Goal: Information Seeking & Learning: Learn about a topic

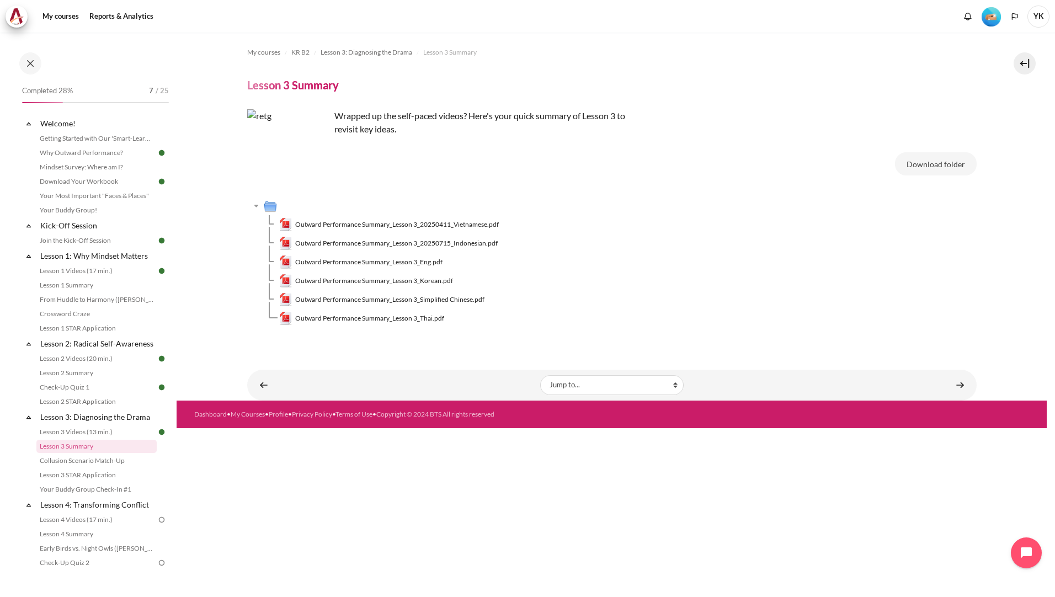
scroll to position [133, 0]
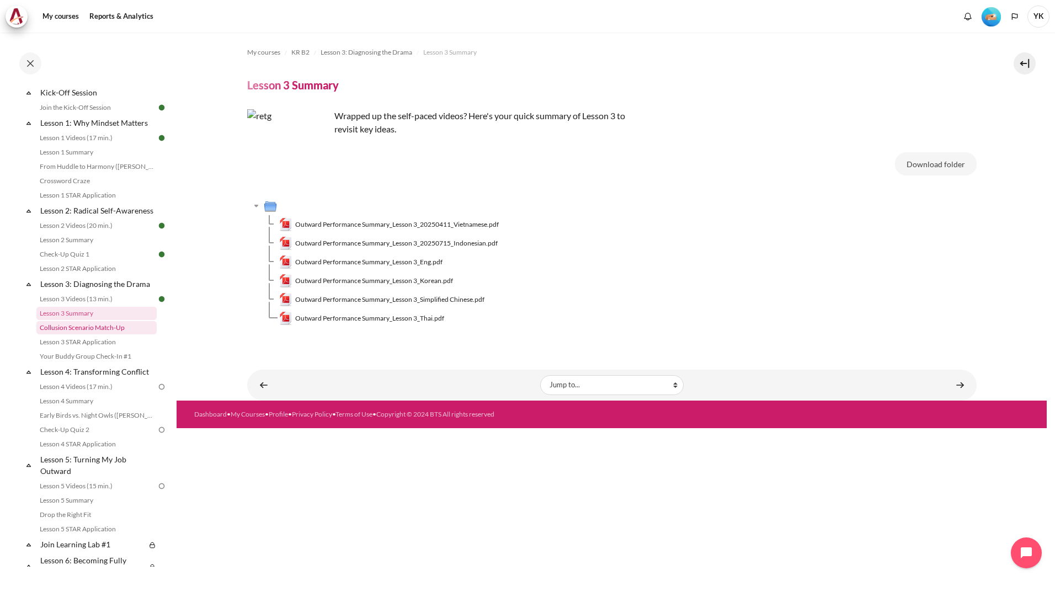
drag, startPoint x: 0, startPoint y: 0, endPoint x: 103, endPoint y: 344, distance: 358.9
click at [103, 334] on link "Collusion Scenario Match-Up" at bounding box center [96, 327] width 120 height 13
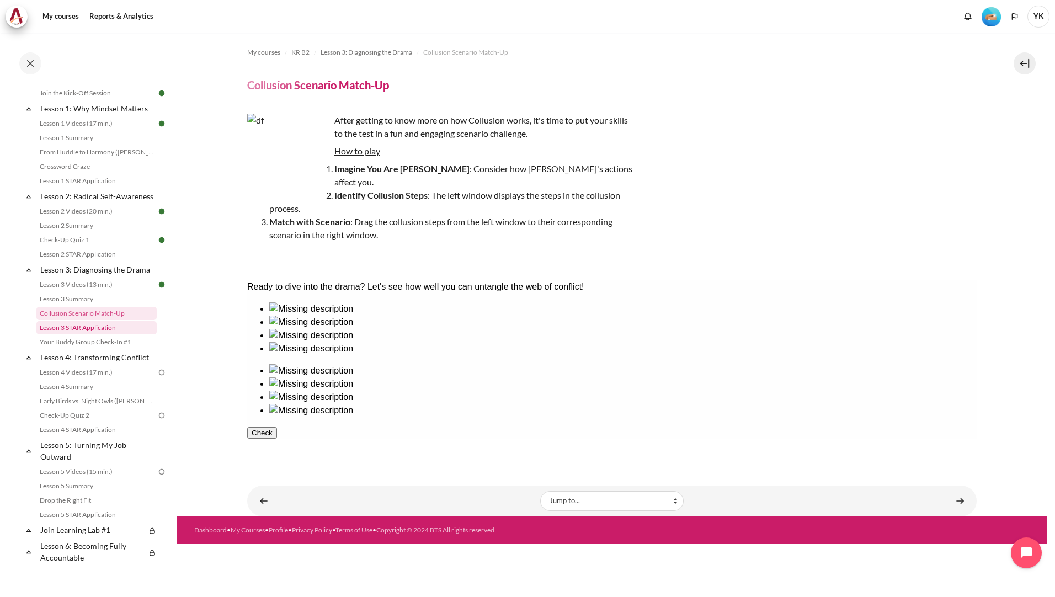
click at [99, 334] on link "Lesson 3 STAR Application" at bounding box center [96, 327] width 120 height 13
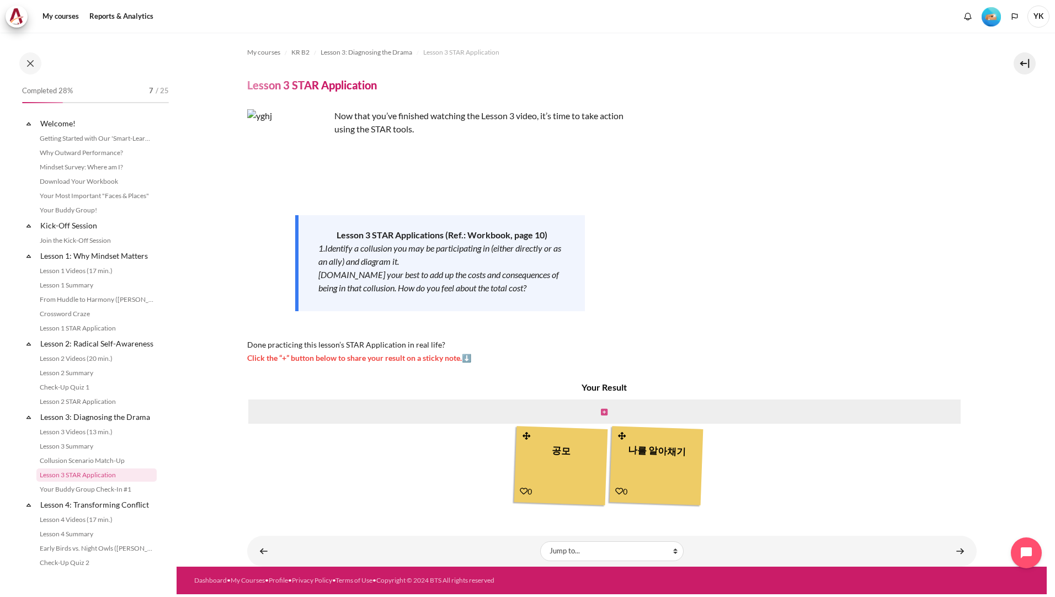
scroll to position [162, 0]
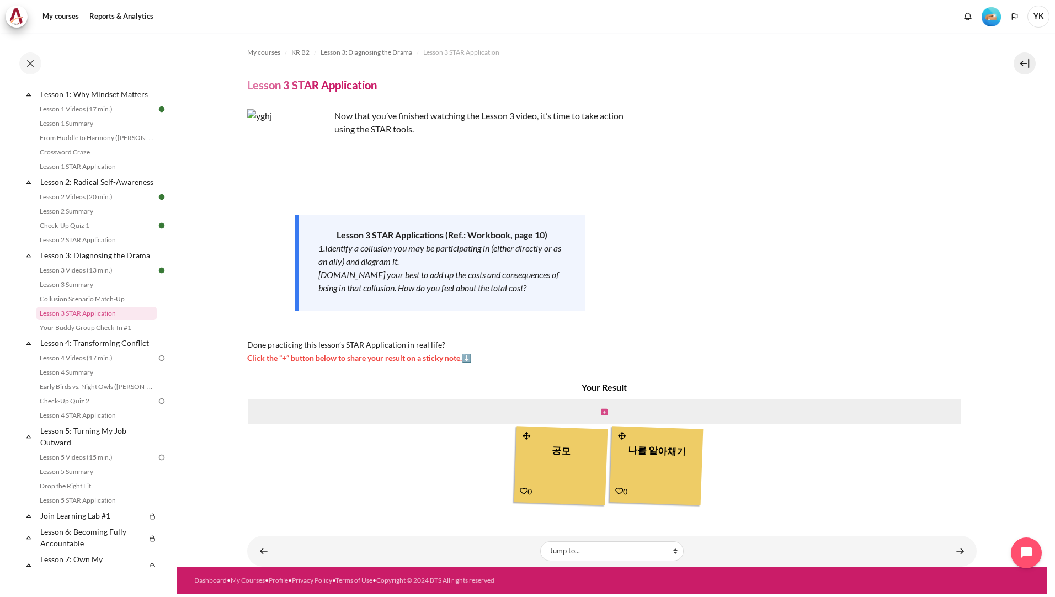
click at [605, 413] on icon "Content" at bounding box center [604, 412] width 7 height 8
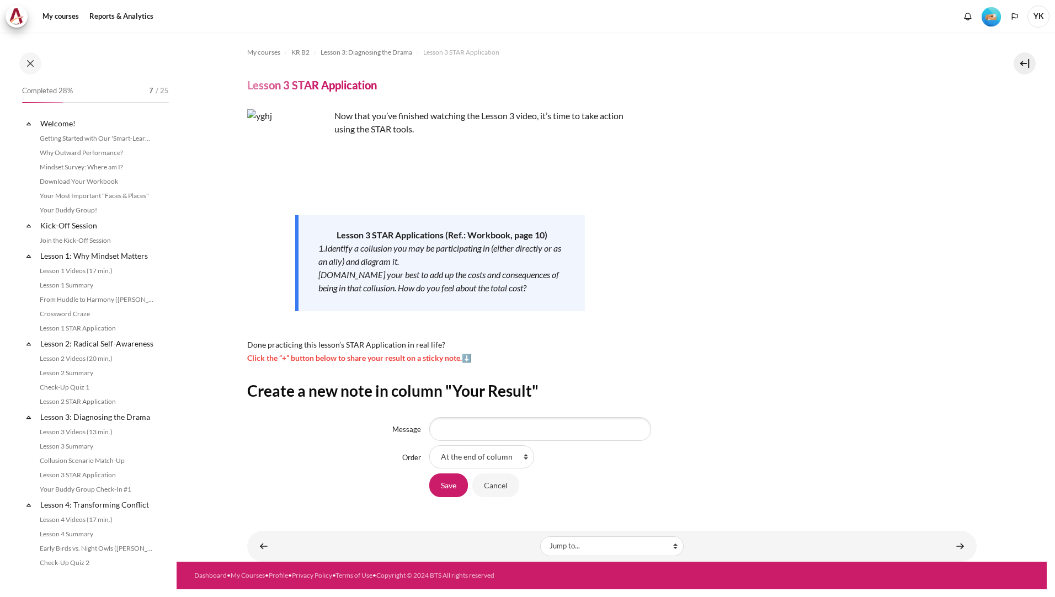
scroll to position [162, 0]
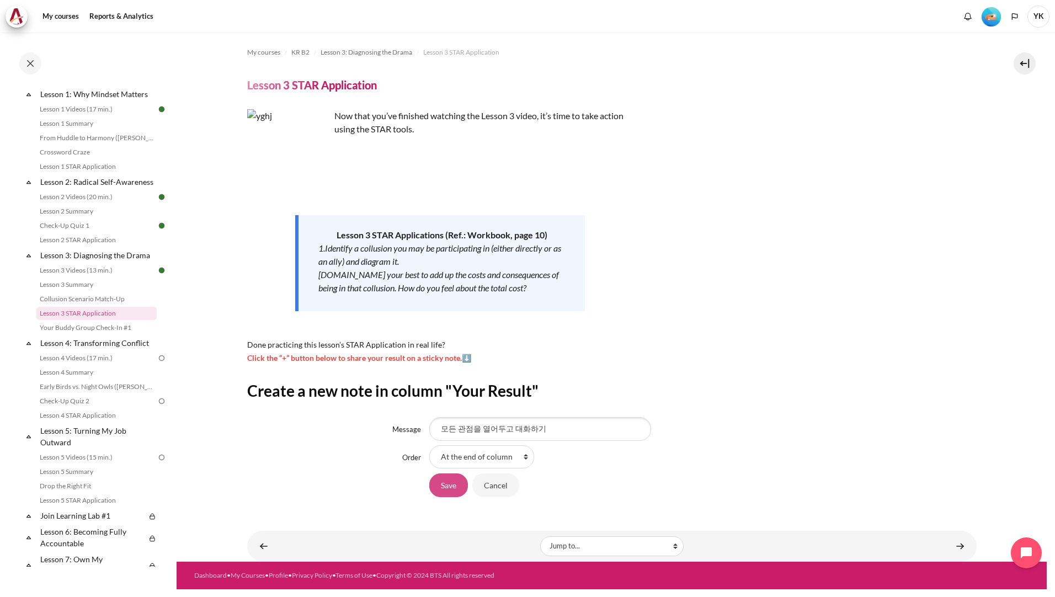
type input "모든 관점을 열어두고 대화하기"
click at [446, 490] on input "Save" at bounding box center [448, 484] width 39 height 23
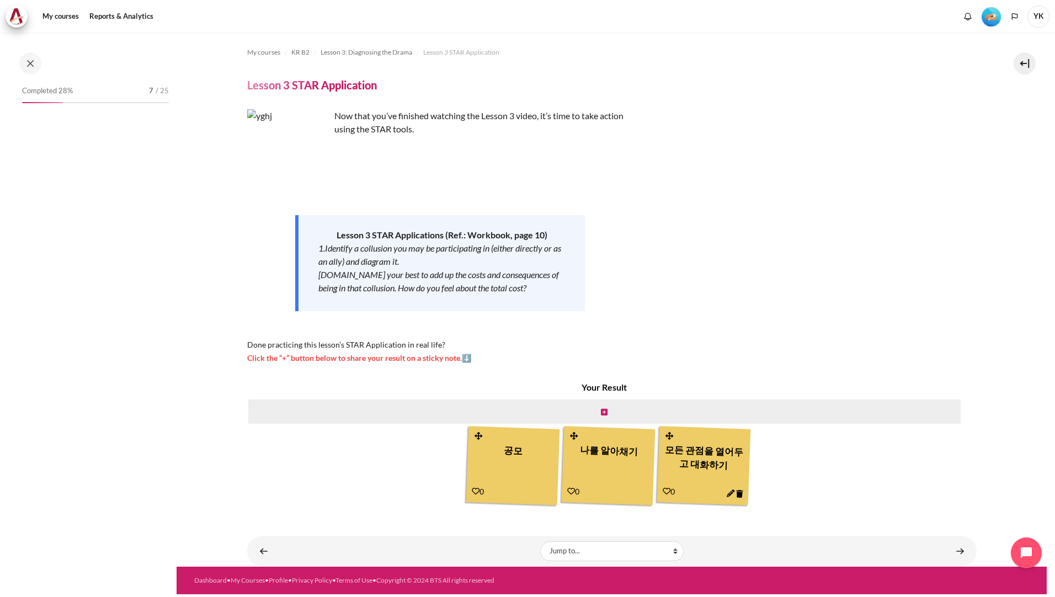
scroll to position [162, 0]
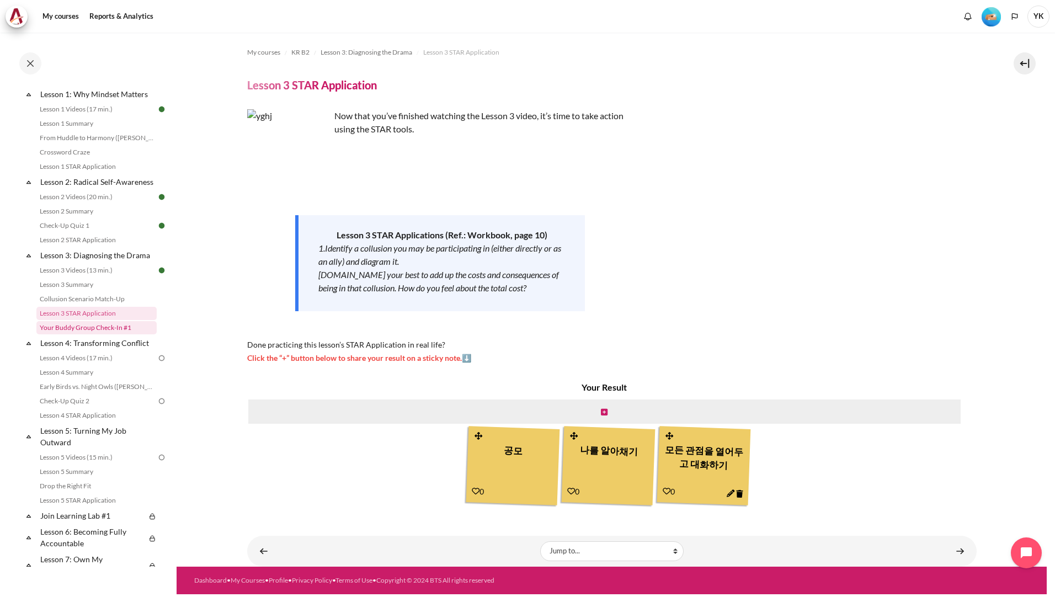
click at [75, 334] on link "Your Buddy Group Check-In #1" at bounding box center [96, 327] width 120 height 13
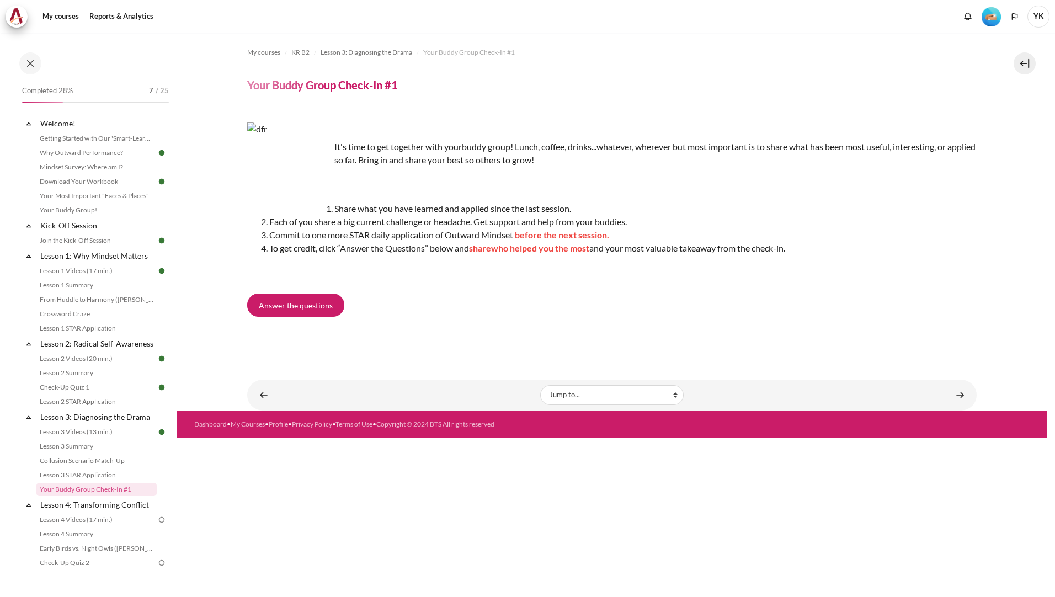
scroll to position [176, 0]
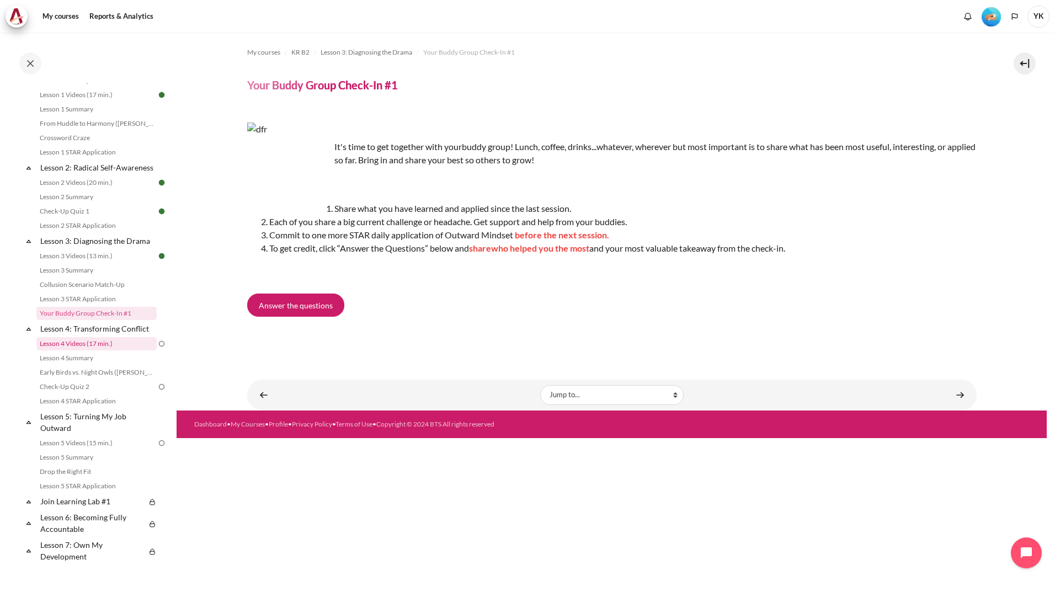
click at [87, 350] on link "Lesson 4 Videos (17 min.)" at bounding box center [96, 343] width 120 height 13
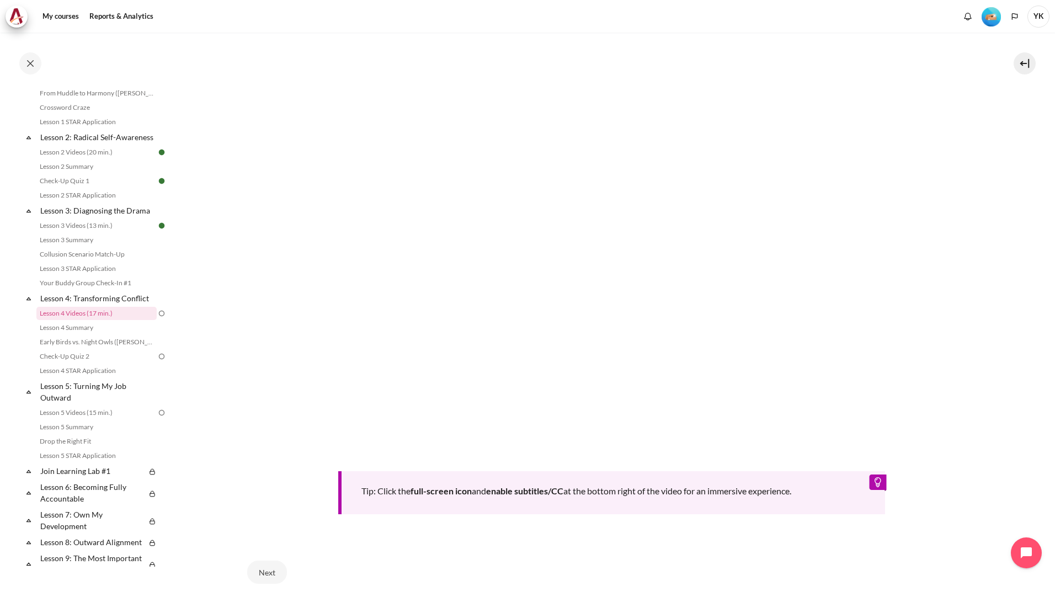
scroll to position [276, 0]
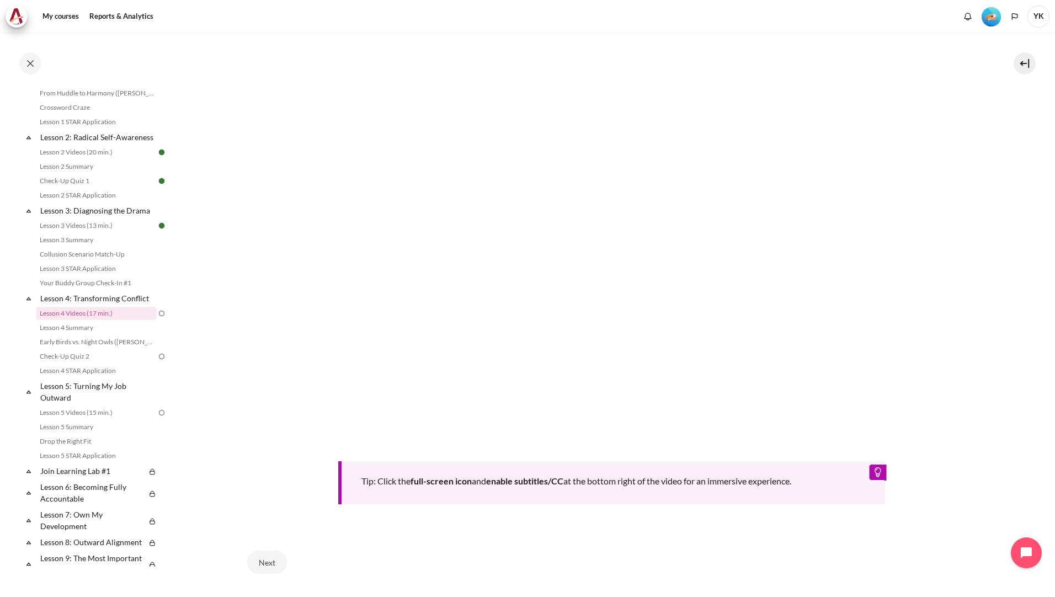
drag, startPoint x: 955, startPoint y: 502, endPoint x: 807, endPoint y: 532, distance: 151.4
click at [954, 503] on div "Tip: Click the full-screen icon and enable subtitles/CC at the bottom right of …" at bounding box center [611, 277] width 729 height 524
click at [266, 552] on button "Next" at bounding box center [267, 562] width 40 height 23
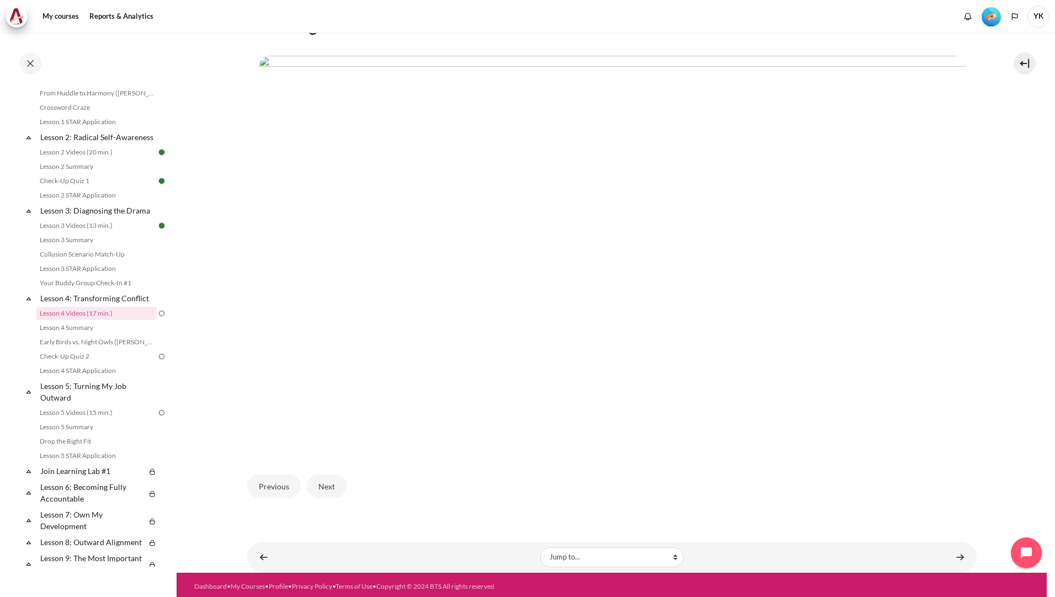
scroll to position [228, 0]
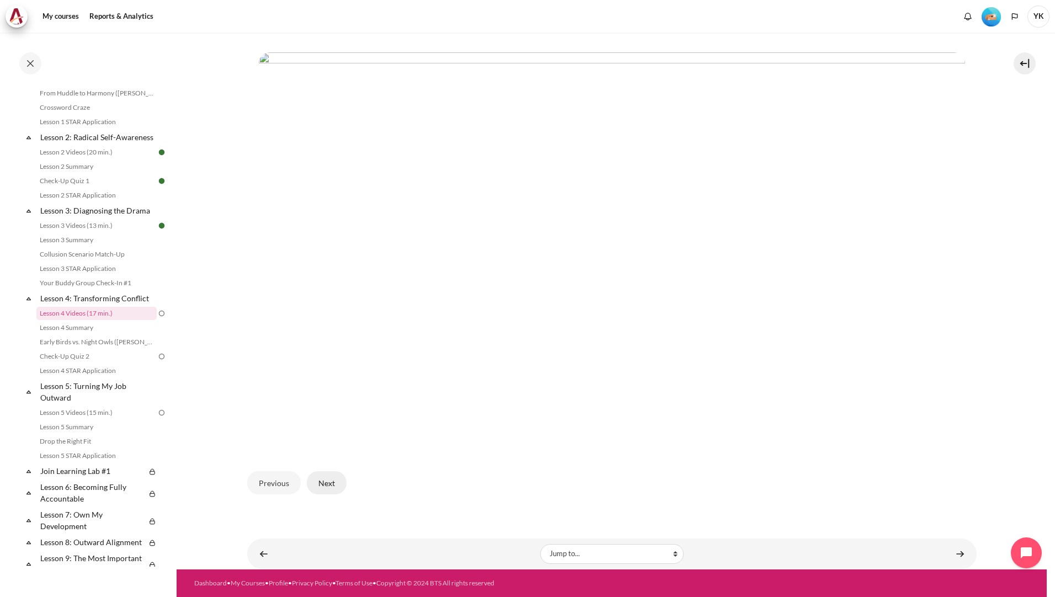
click at [340, 491] on button "Next" at bounding box center [327, 482] width 40 height 23
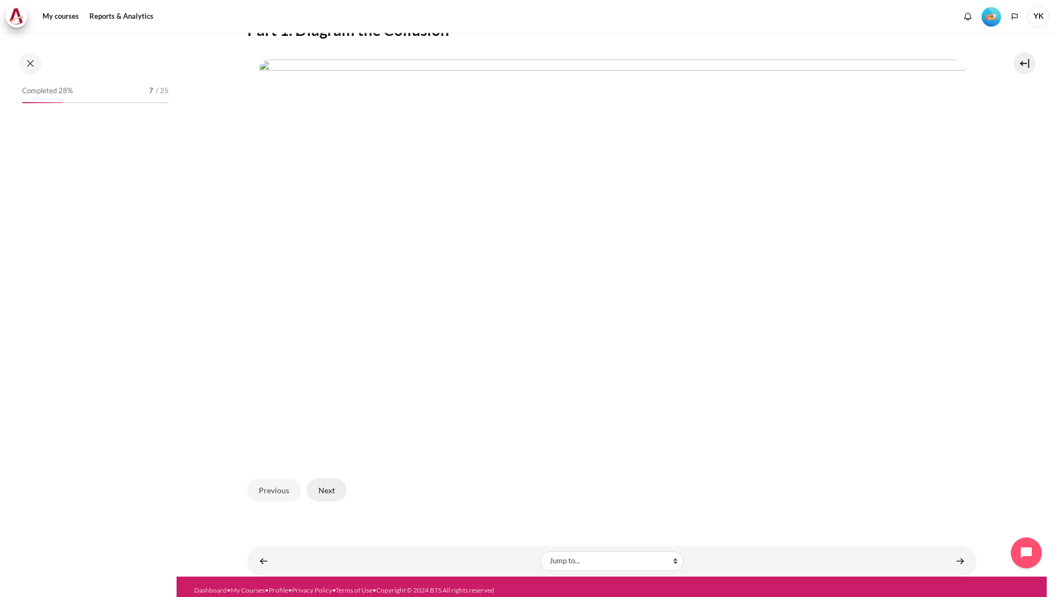
scroll to position [206, 0]
click at [338, 489] on button "Next" at bounding box center [327, 489] width 40 height 23
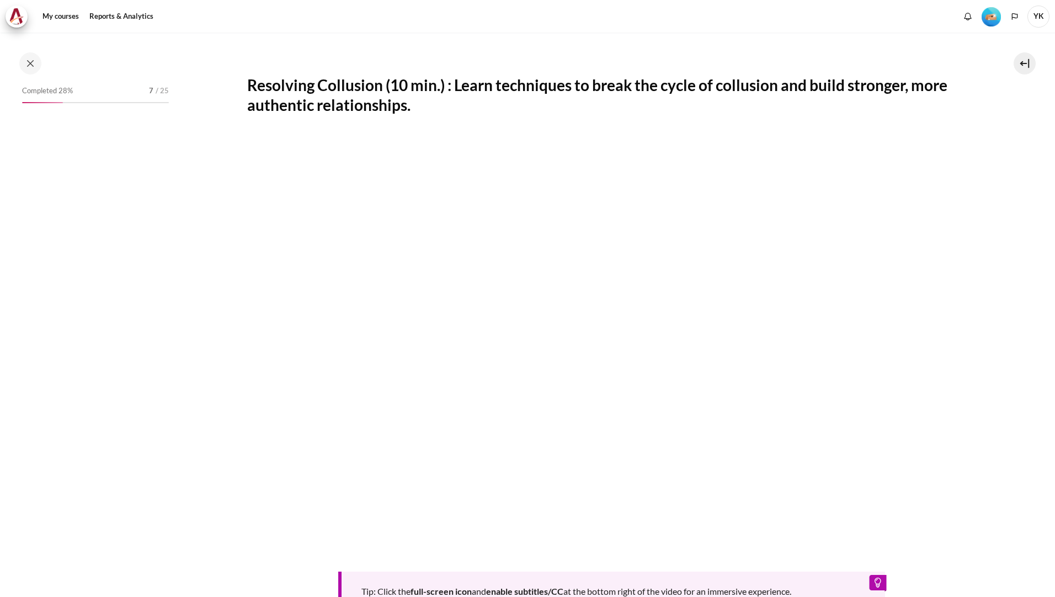
scroll to position [206, 0]
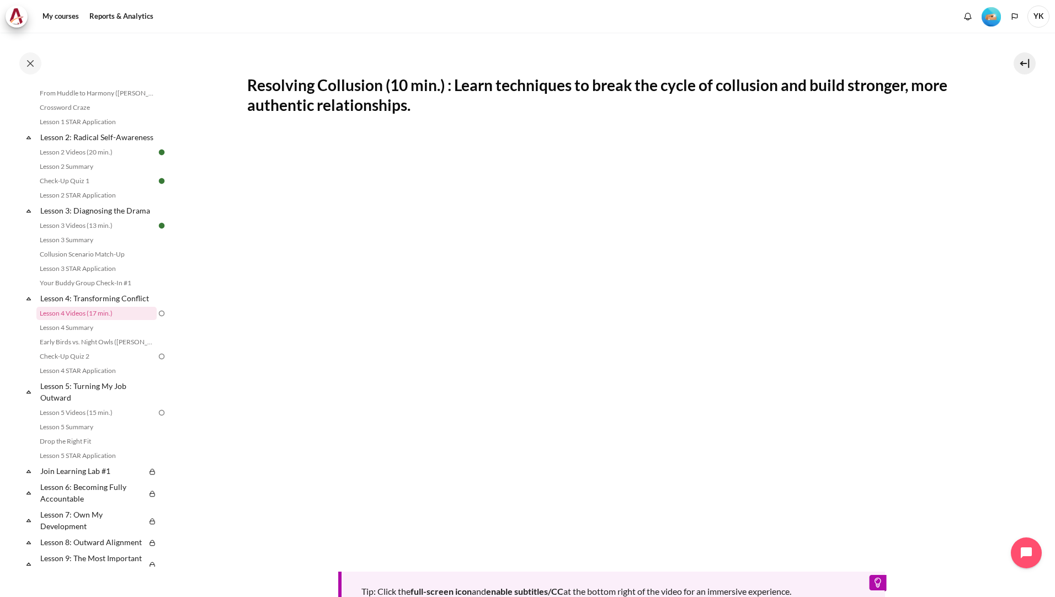
click at [998, 487] on section "My courses KR B2 Lesson 4: Transforming Conflict Lesson 4 Videos (17 min.) Less…" at bounding box center [612, 313] width 870 height 892
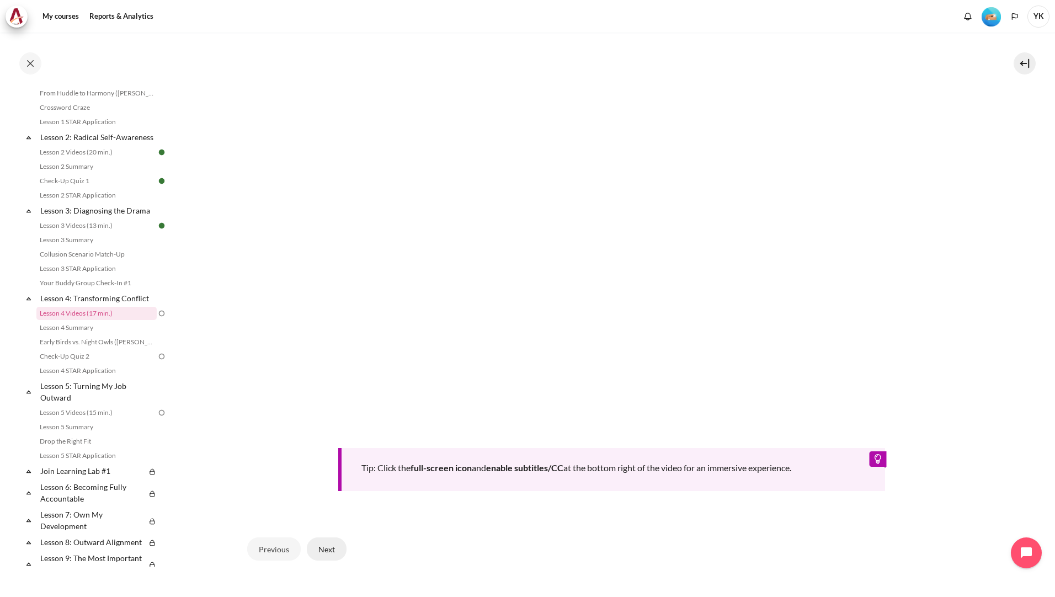
scroll to position [353, 0]
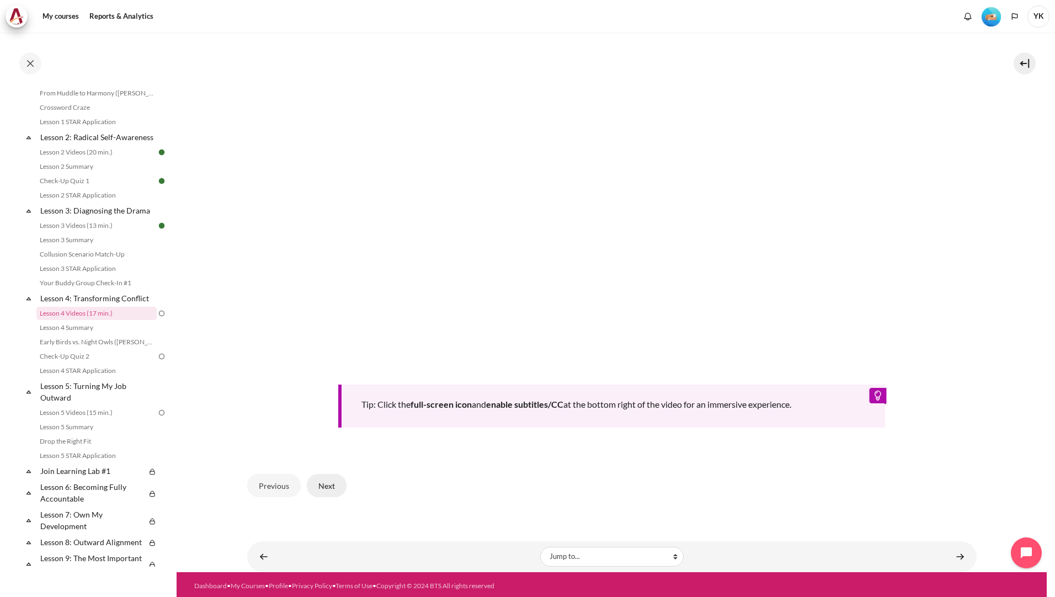
drag, startPoint x: 326, startPoint y: 482, endPoint x: 332, endPoint y: 482, distance: 6.1
click at [326, 482] on button "Next" at bounding box center [327, 485] width 40 height 23
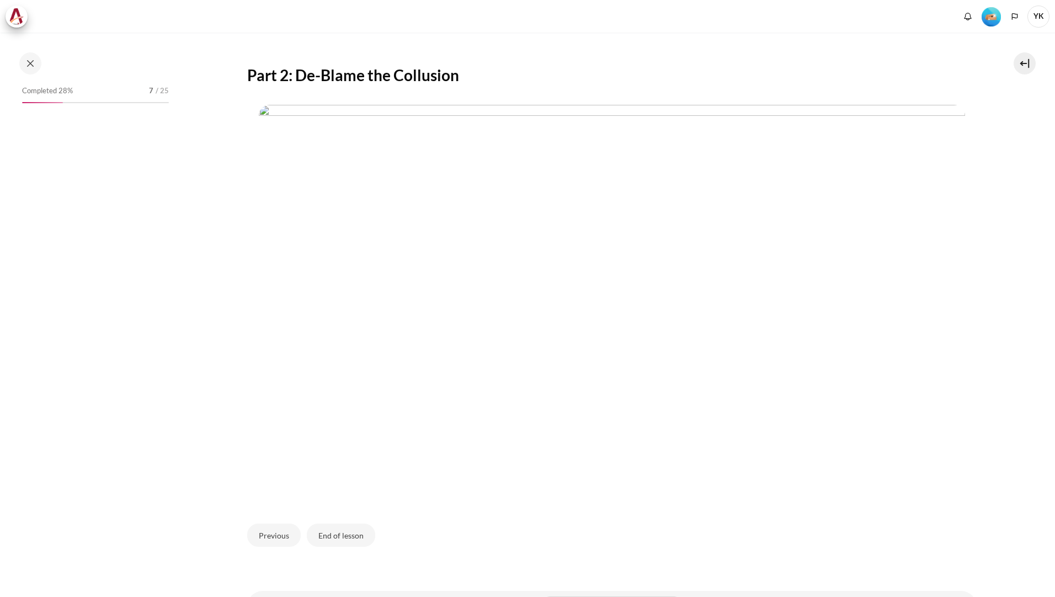
scroll to position [221, 0]
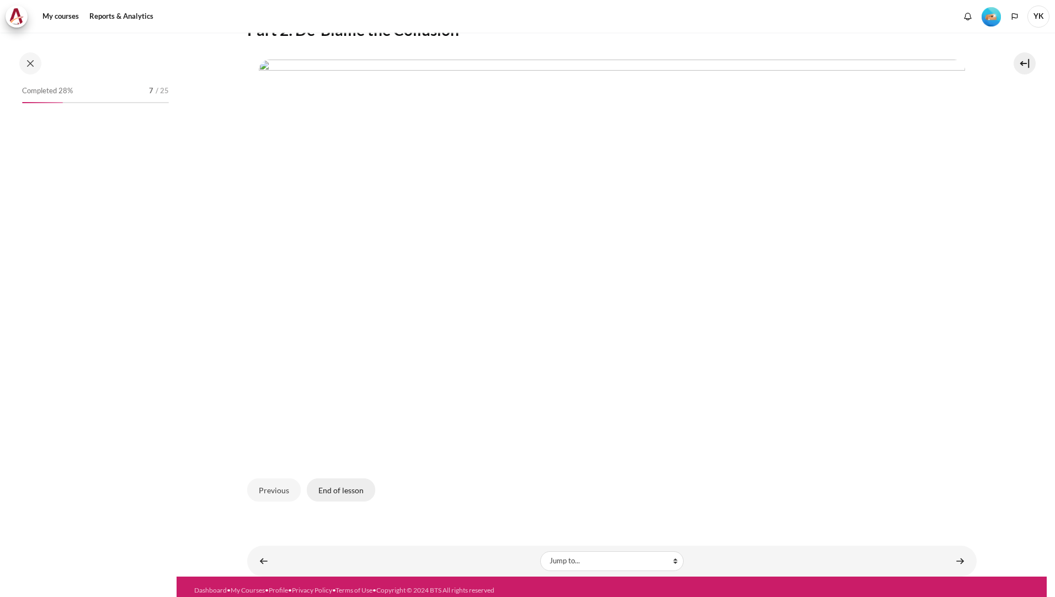
click at [357, 486] on button "End of lesson" at bounding box center [341, 489] width 68 height 23
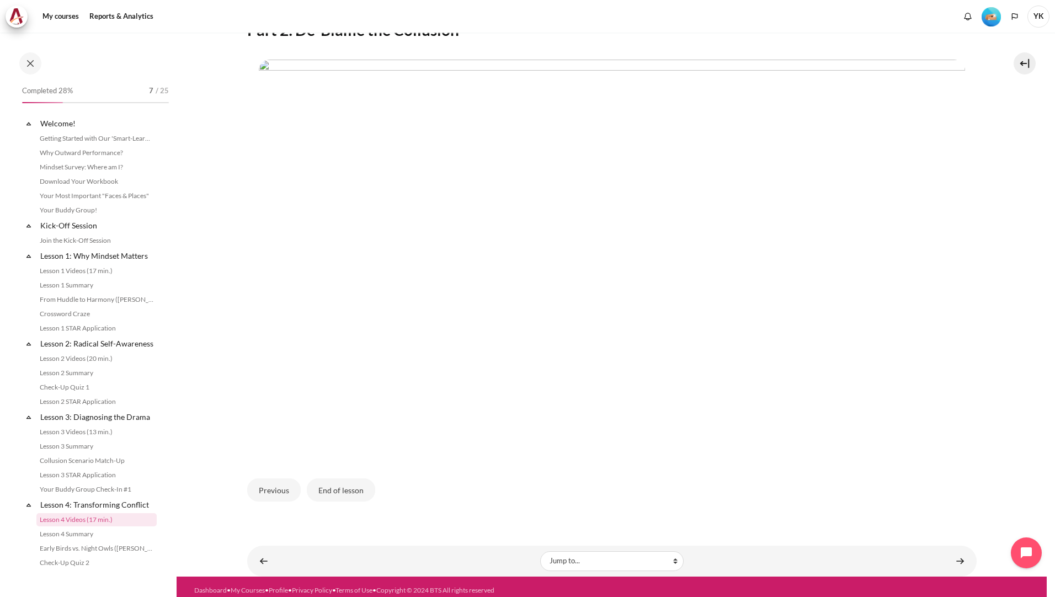
scroll to position [206, 0]
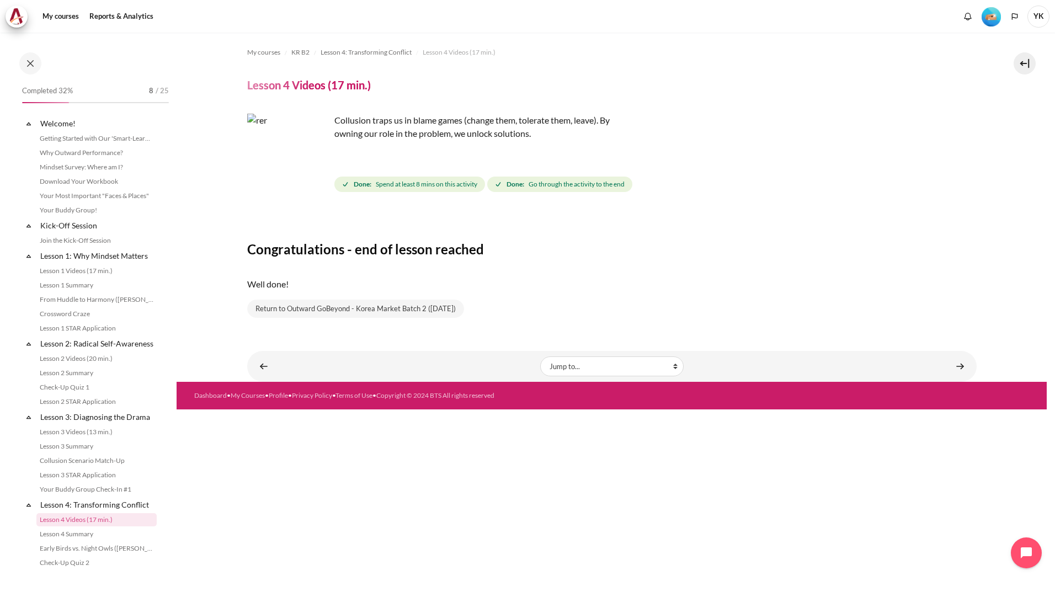
scroll to position [206, 0]
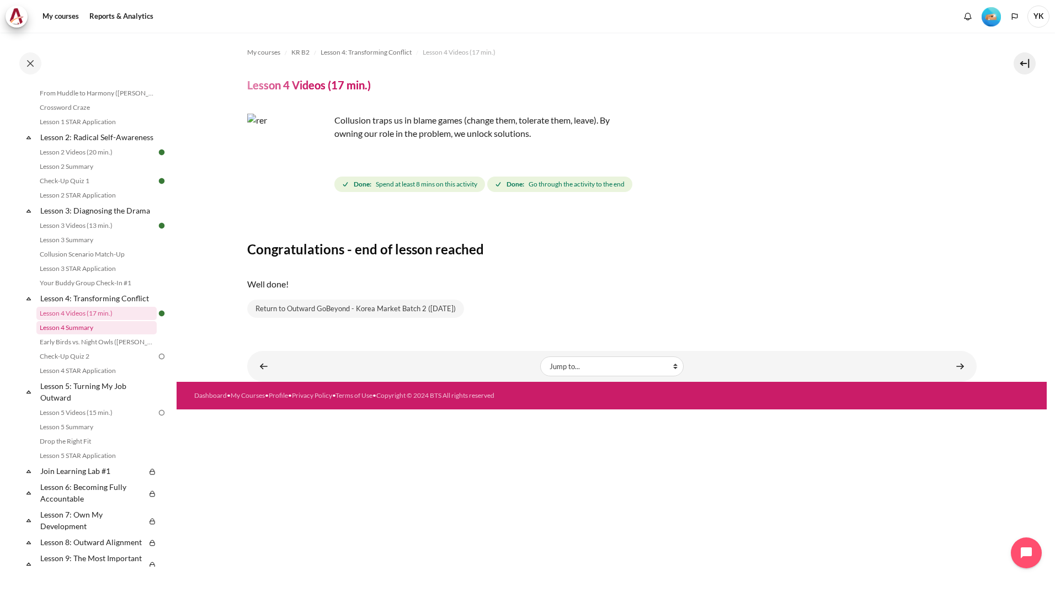
drag, startPoint x: 94, startPoint y: 339, endPoint x: 103, endPoint y: 340, distance: 8.8
click at [94, 334] on link "Lesson 4 Summary" at bounding box center [96, 327] width 120 height 13
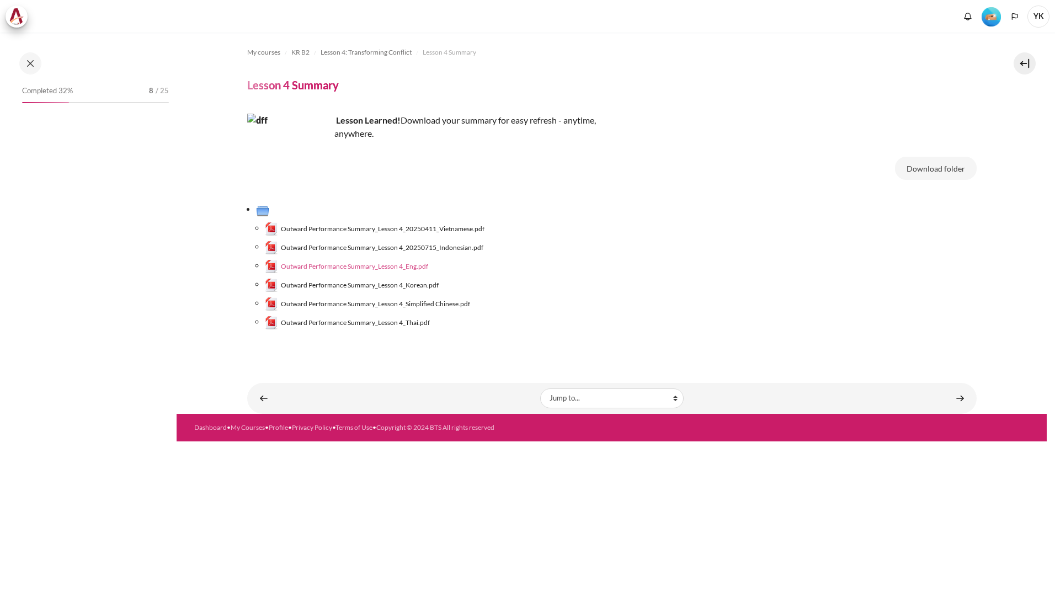
click at [413, 264] on span "Outward Performance Summary_Lesson 4_Eng.pdf" at bounding box center [354, 267] width 147 height 10
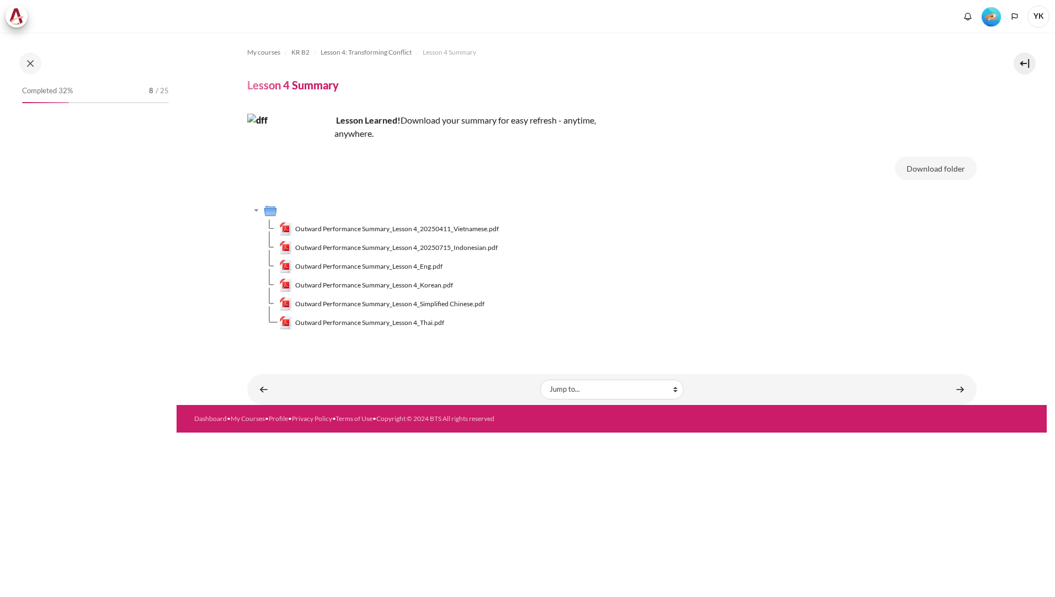
scroll to position [221, 0]
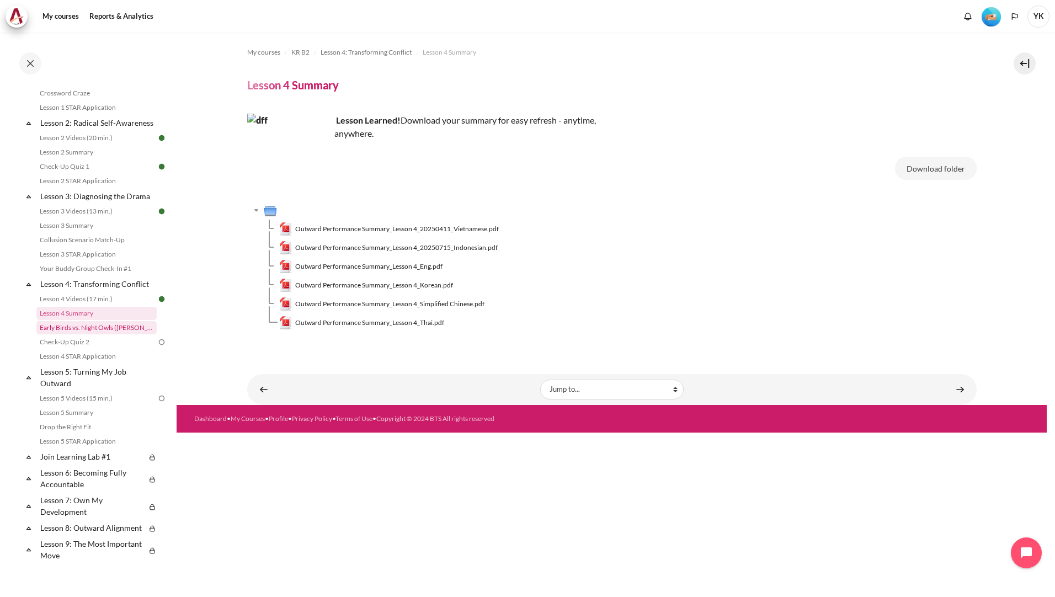
click at [120, 334] on link "Early Birds vs. Night Owls ([PERSON_NAME]'s Story)" at bounding box center [96, 327] width 120 height 13
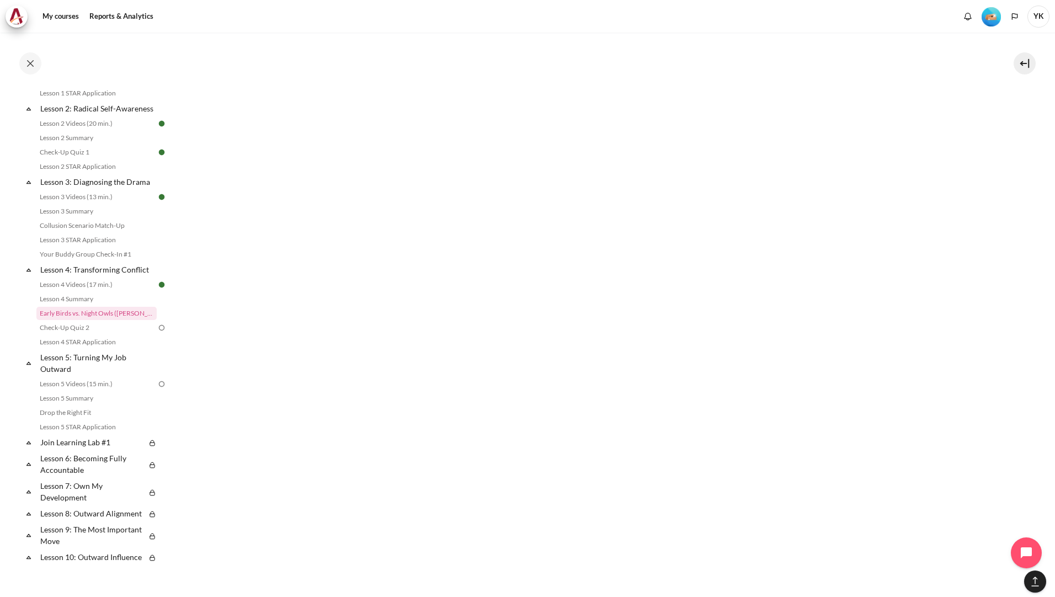
scroll to position [938, 0]
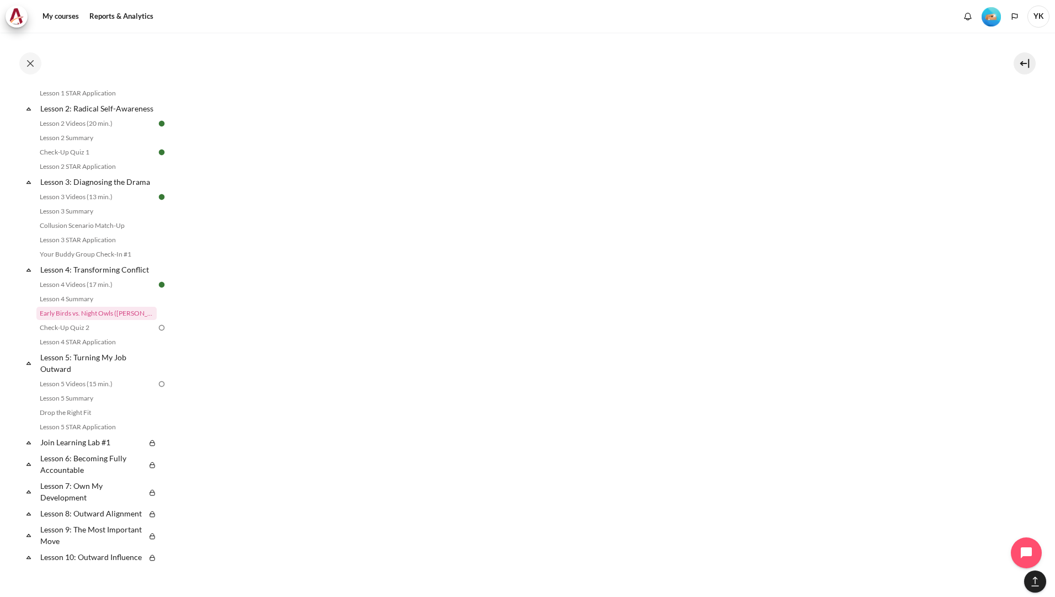
scroll to position [889, 0]
click at [134, 334] on link "Check-Up Quiz 2" at bounding box center [96, 327] width 120 height 13
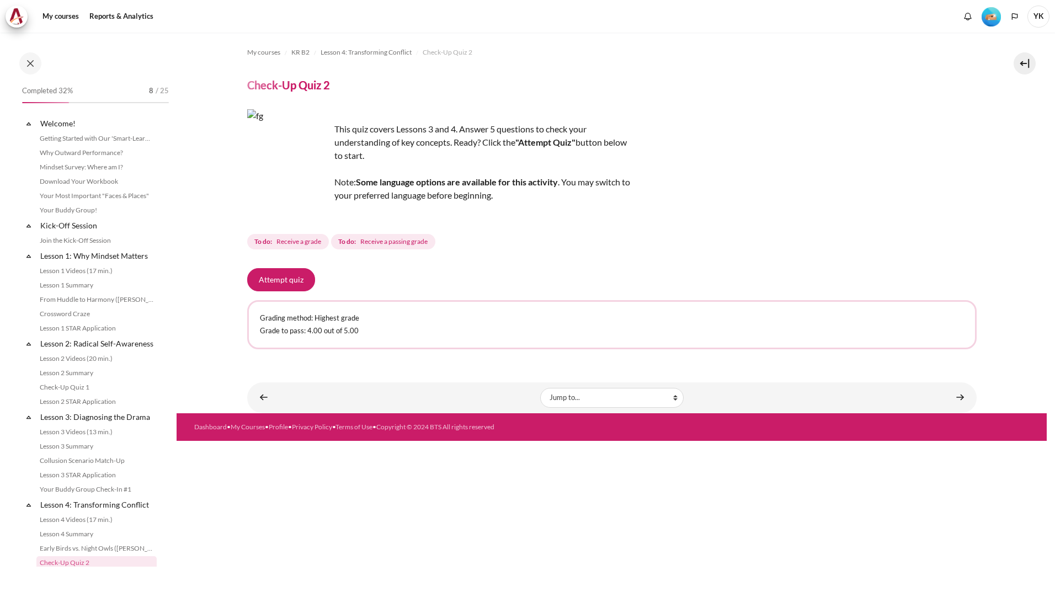
scroll to position [249, 0]
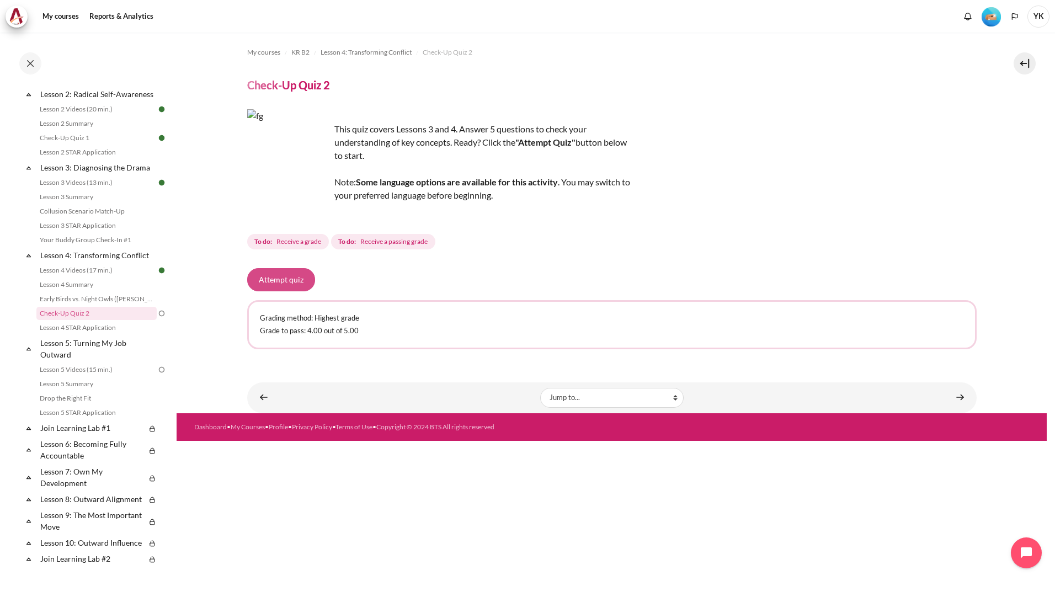
click at [296, 287] on button "Attempt quiz" at bounding box center [281, 279] width 68 height 23
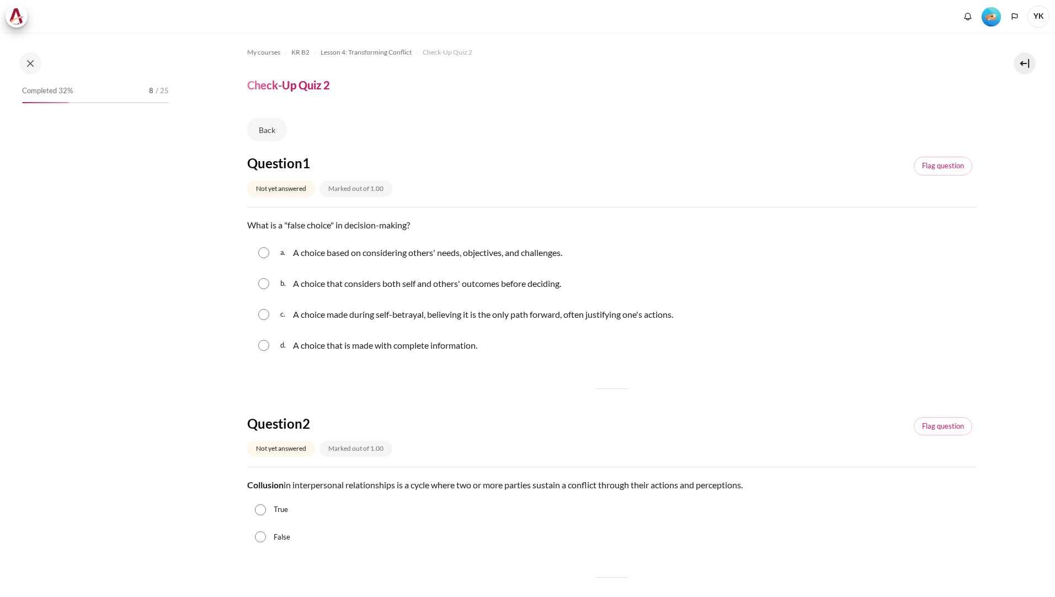
scroll to position [249, 0]
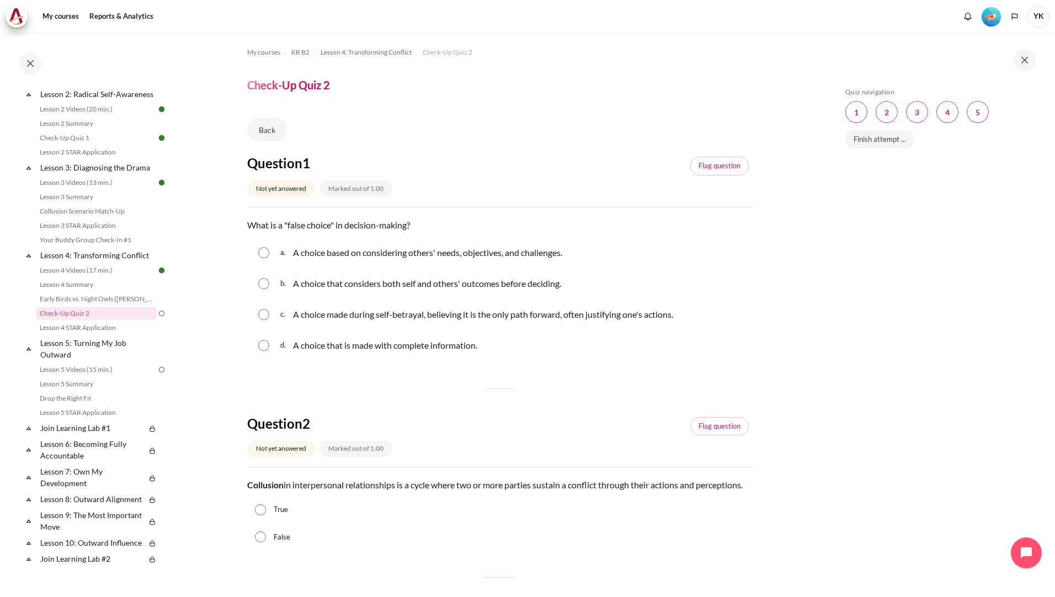
click at [257, 321] on div "c. A choice made during self-betrayal, believing it is the only path forward, o…" at bounding box center [500, 314] width 506 height 29
click at [265, 318] on input "Content" at bounding box center [263, 314] width 11 height 11
radio input "true"
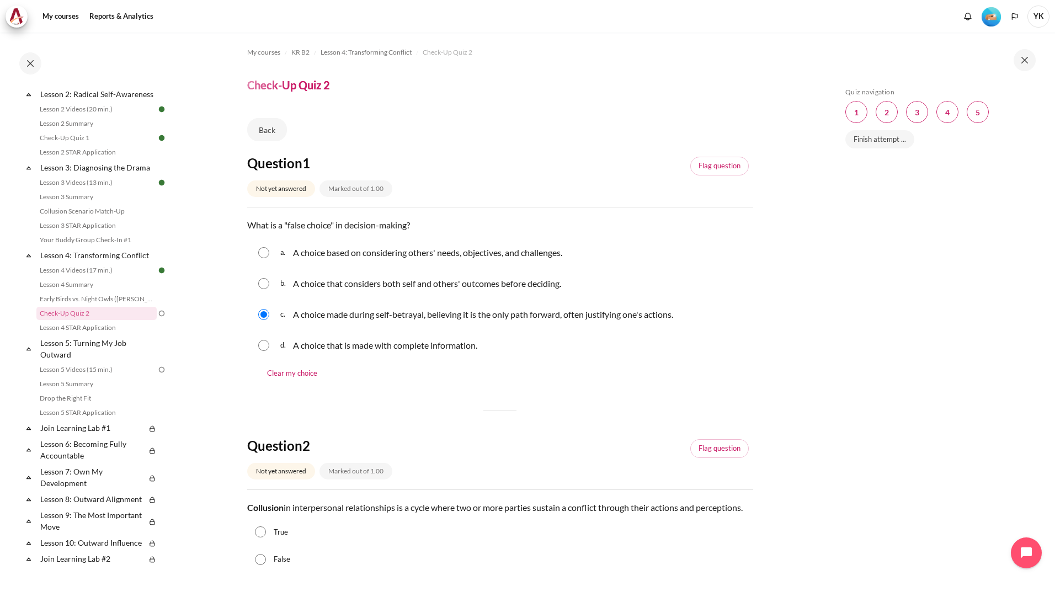
click at [264, 345] on input "Content" at bounding box center [263, 345] width 11 height 11
radio input "true"
click at [267, 316] on input "Content" at bounding box center [263, 314] width 11 height 11
radio input "true"
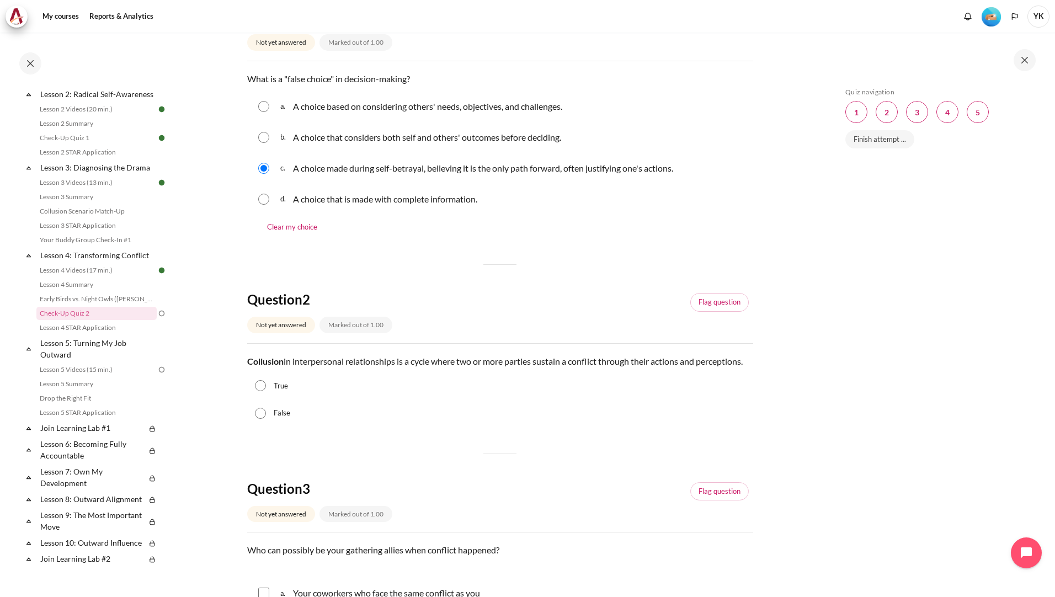
scroll to position [166, 0]
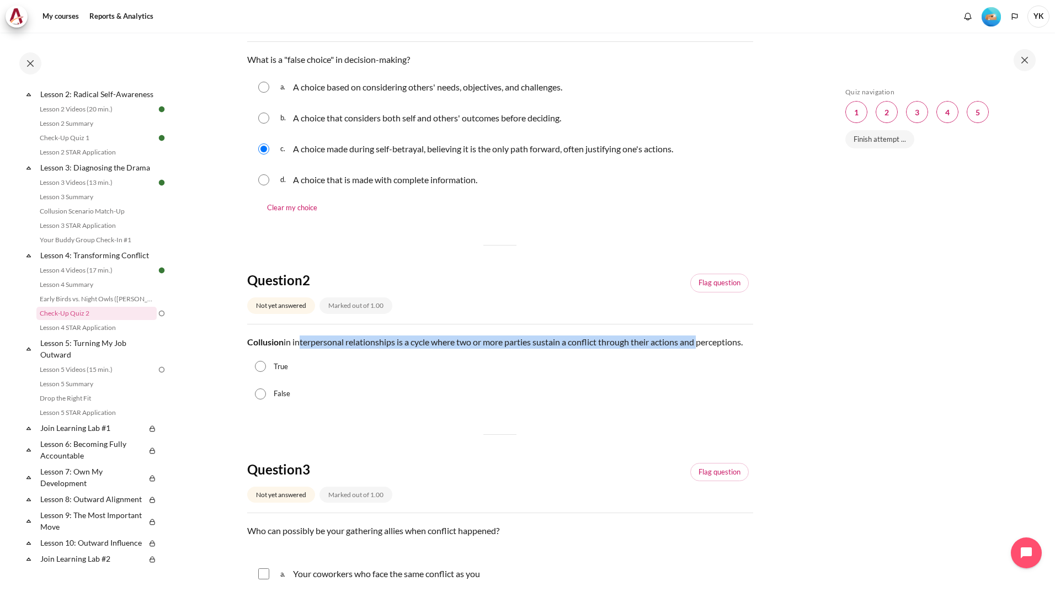
drag, startPoint x: 298, startPoint y: 345, endPoint x: 709, endPoint y: 344, distance: 410.5
click at [709, 344] on p "Collusion in interpersonal relationships is a cycle where two or more parties s…" at bounding box center [500, 341] width 506 height 13
click at [275, 372] on label "True" at bounding box center [281, 366] width 14 height 11
click at [266, 372] on input "True" at bounding box center [260, 366] width 11 height 11
radio input "true"
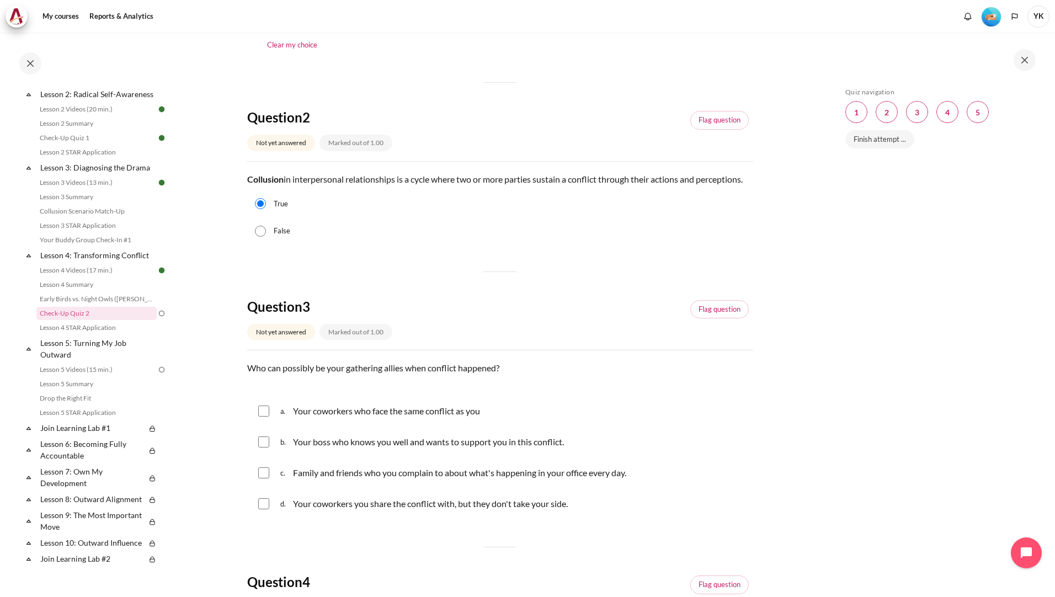
scroll to position [331, 0]
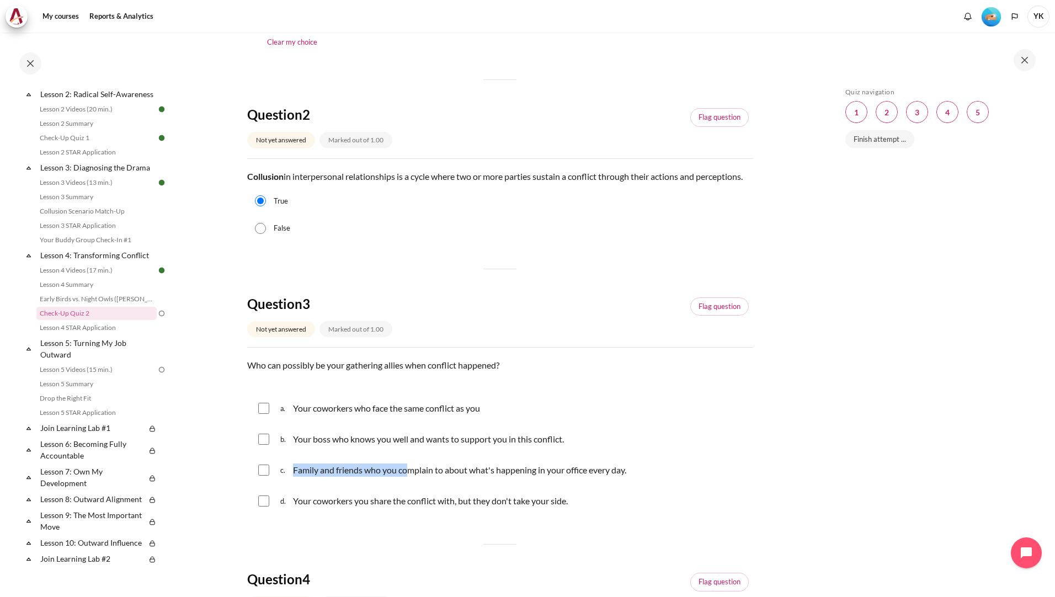
drag, startPoint x: 295, startPoint y: 487, endPoint x: 407, endPoint y: 485, distance: 112.0
click at [407, 477] on p "Family and friends who you complain to about what's happening in your office ev…" at bounding box center [459, 469] width 333 height 13
checkbox input "true"
click at [267, 445] on input "Content" at bounding box center [263, 439] width 11 height 11
checkbox input "true"
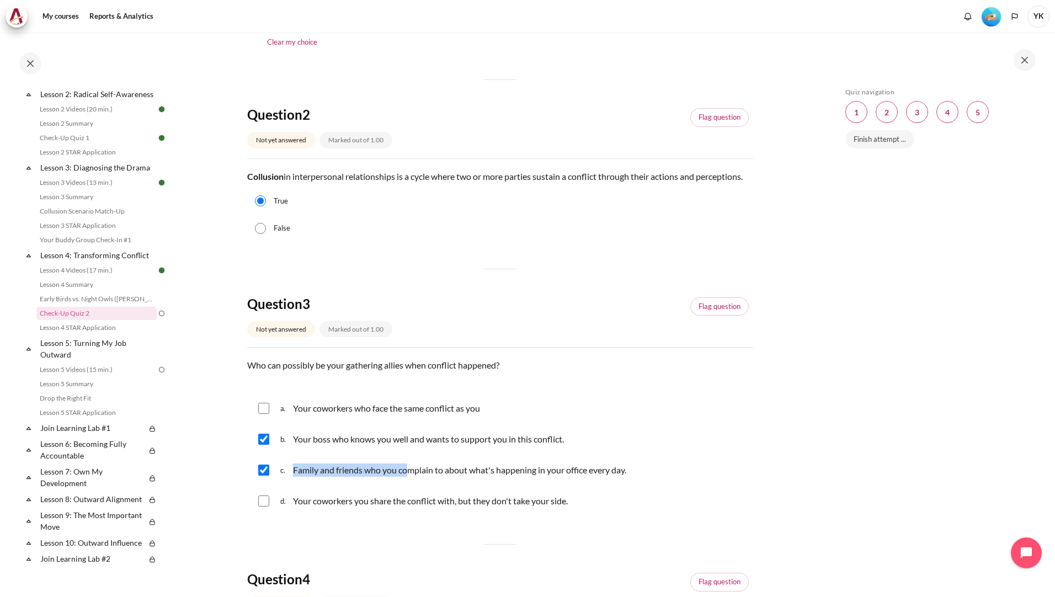
click at [261, 414] on input "Content" at bounding box center [263, 408] width 11 height 11
checkbox input "true"
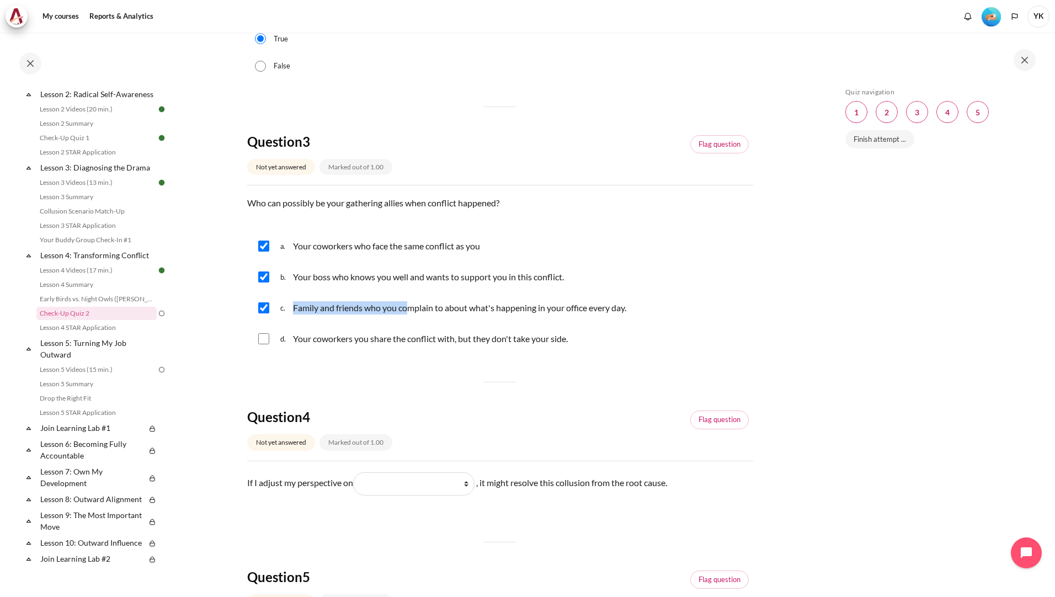
scroll to position [497, 0]
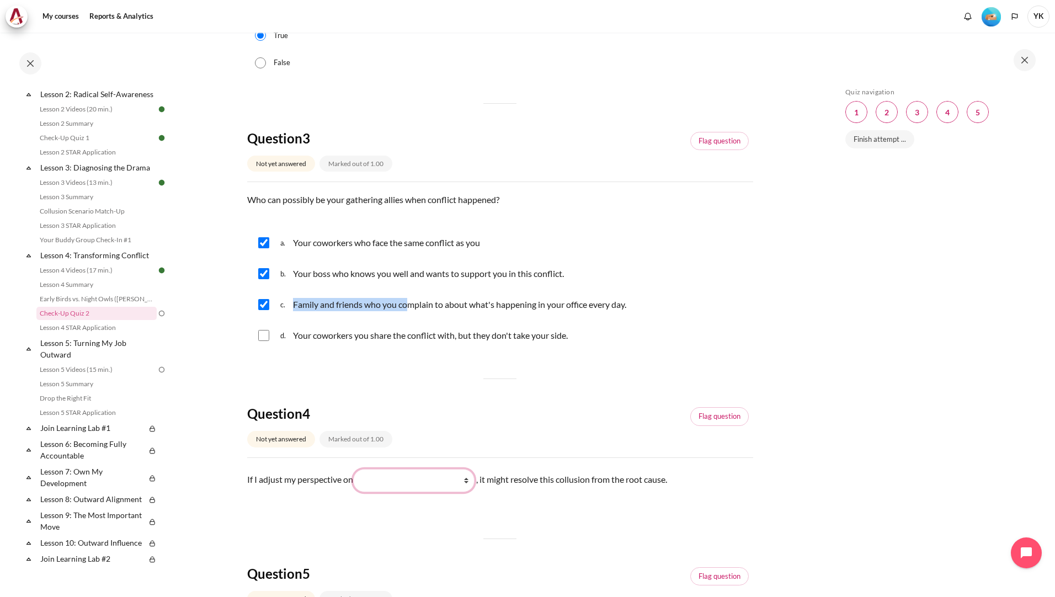
click at [419, 492] on select "What they do What I do What they see and feel What I see and feel about what th…" at bounding box center [413, 480] width 121 height 23
click at [420, 492] on select "What they do What I do What they see and feel What I see and feel about what th…" at bounding box center [413, 480] width 121 height 23
click at [401, 385] on div "Question 1 Not yet answered Marked out of 1.00 Flag question Question text What…" at bounding box center [500, 248] width 506 height 1181
click at [436, 492] on select "What they do What I do What they see and feel What I see and feel about what th…" at bounding box center [413, 480] width 121 height 23
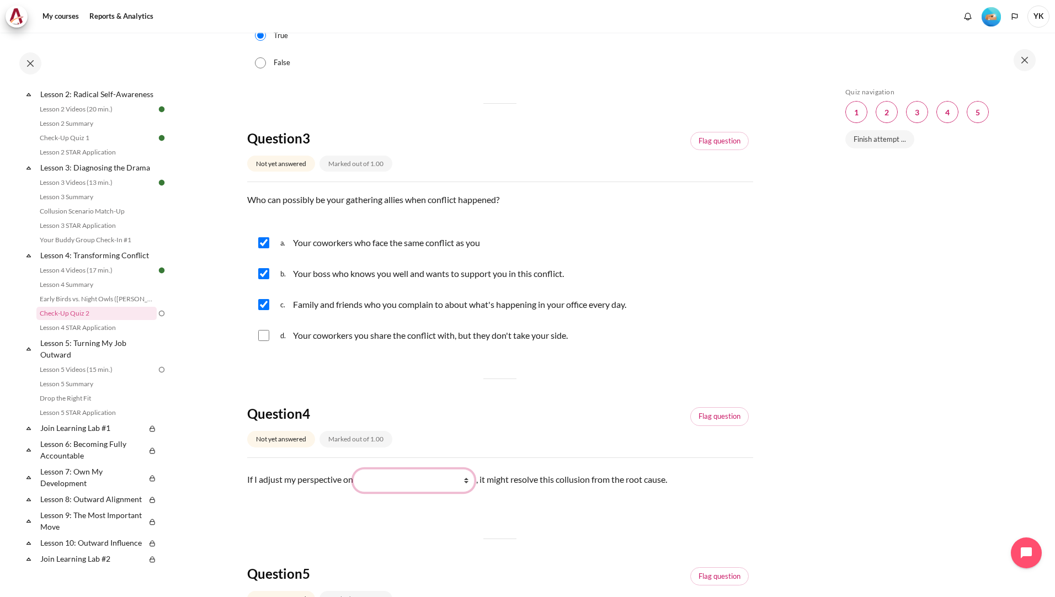
select select "4"
click at [357, 482] on select "What they do What I do What they see and feel What I see and feel about what th…" at bounding box center [413, 480] width 121 height 23
click at [498, 541] on div "Question 1 Not yet answered Marked out of 1.00 Flag question Question text What…" at bounding box center [500, 248] width 506 height 1181
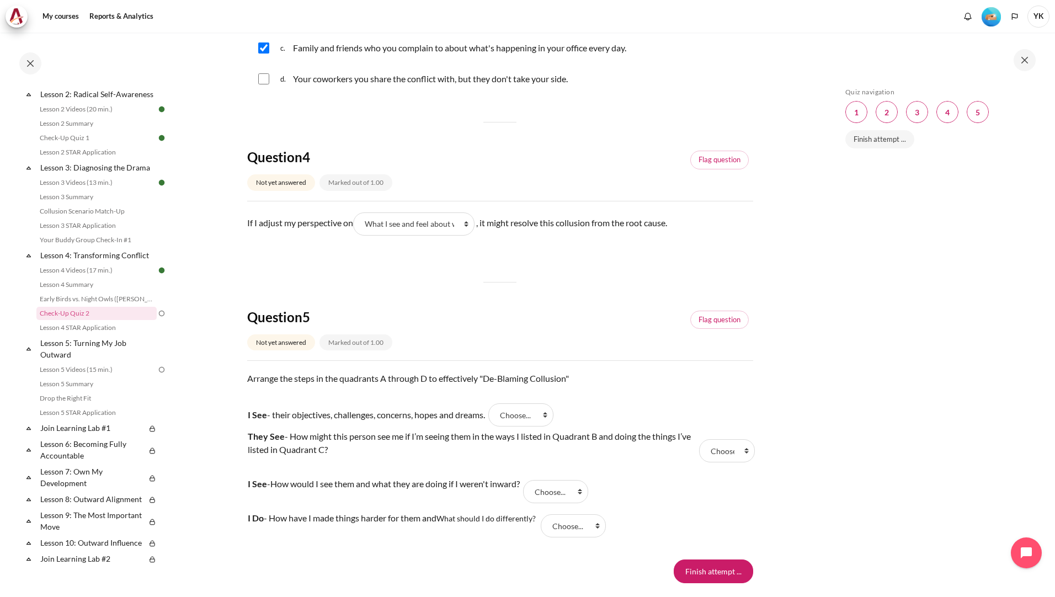
scroll to position [772, 0]
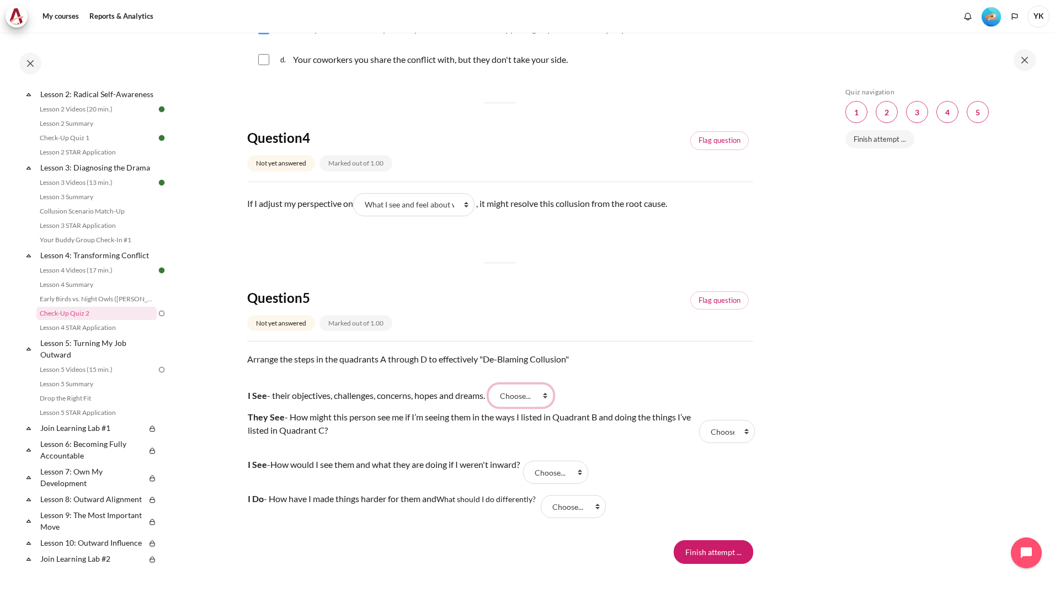
click at [537, 407] on select "Choose... A D B C" at bounding box center [520, 395] width 65 height 23
click at [453, 216] on select "What they do What I do What they see and feel What I see and feel about what th…" at bounding box center [413, 204] width 121 height 23
click at [357, 206] on select "What they do What I do What they see and feel What I see and feel about what th…" at bounding box center [413, 204] width 121 height 23
click at [527, 407] on select "Choose... A D B C" at bounding box center [520, 395] width 65 height 23
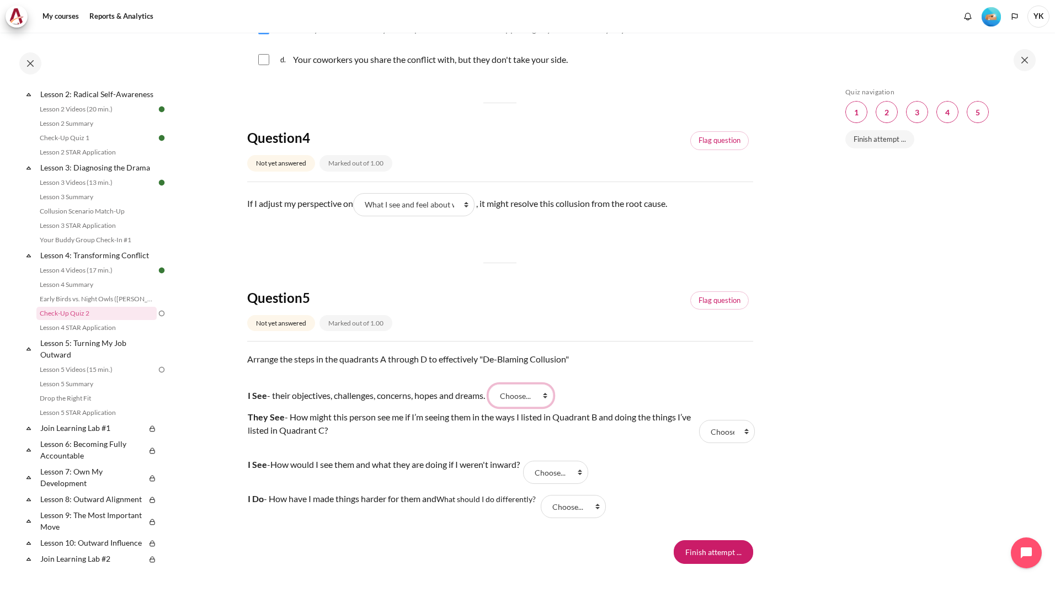
select select "1"
click at [494, 397] on select "Choose... A D B C" at bounding box center [520, 395] width 65 height 23
click at [630, 397] on tr "I See - their objectives, challenges, concerns, hopes and dreams. Answer 1 Ques…" at bounding box center [500, 395] width 506 height 24
drag, startPoint x: 298, startPoint y: 431, endPoint x: 406, endPoint y: 437, distance: 107.7
click at [406, 437] on p "They See - How might this person see me if I’m seeing them in the ways I listed…" at bounding box center [472, 423] width 448 height 26
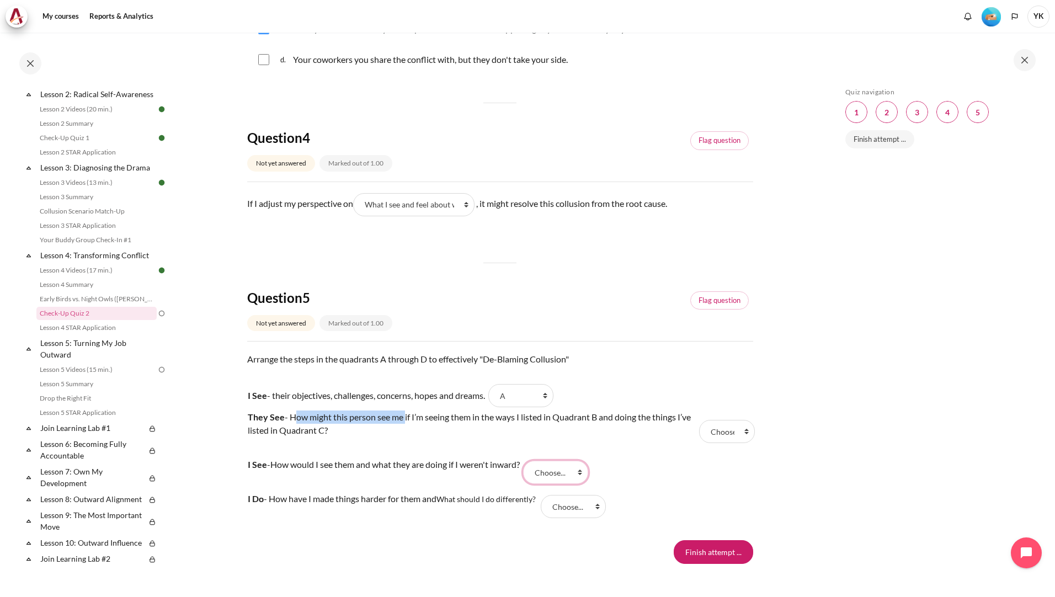
click at [575, 484] on select "Choose... A D B C" at bounding box center [555, 472] width 65 height 23
select select "3"
click at [530, 474] on select "Choose... A D B C" at bounding box center [555, 472] width 65 height 23
click at [592, 518] on select "Choose... A D B C" at bounding box center [573, 506] width 65 height 23
select select "4"
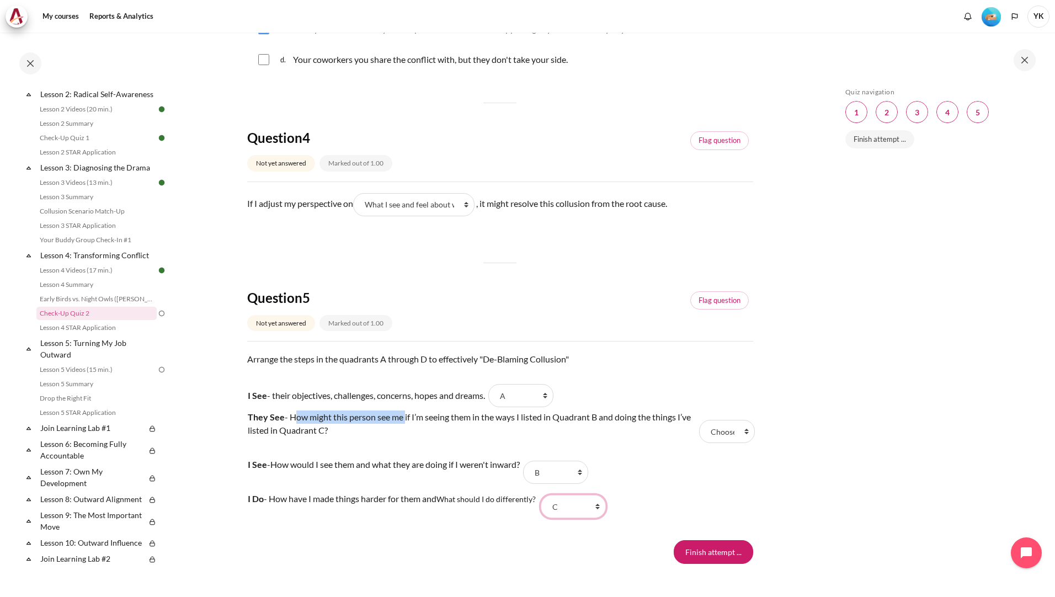
click at [543, 508] on select "Choose... A D B C" at bounding box center [573, 506] width 65 height 23
click at [720, 443] on select "Choose... A D B C" at bounding box center [727, 431] width 56 height 23
select select "2"
click at [699, 433] on select "Choose... A D B C" at bounding box center [727, 431] width 56 height 23
click at [682, 560] on input "Finish attempt ..." at bounding box center [713, 551] width 79 height 23
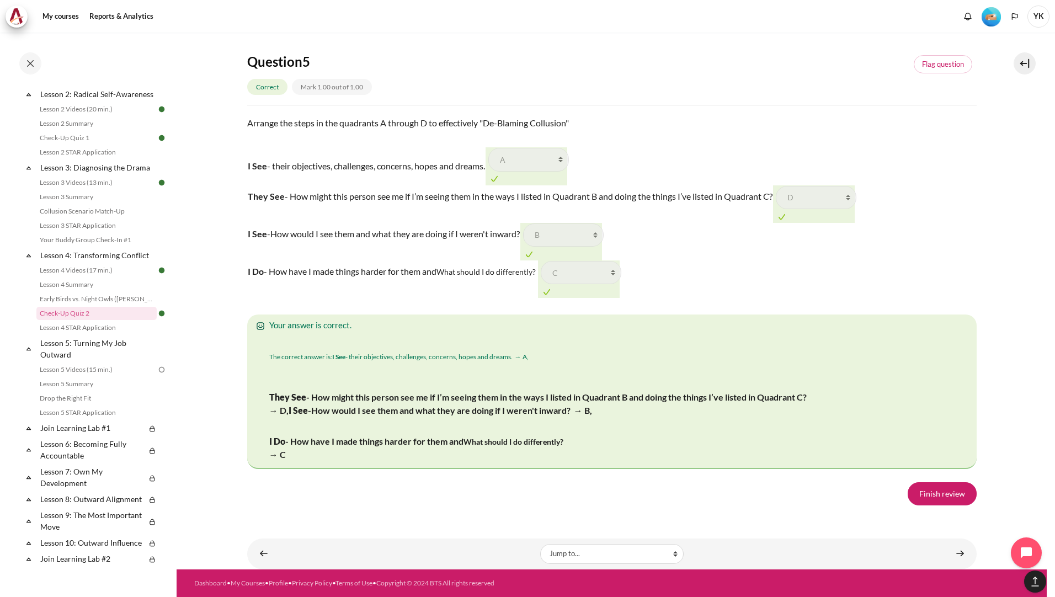
scroll to position [1755, 0]
click at [913, 497] on link "Finish review" at bounding box center [942, 493] width 69 height 23
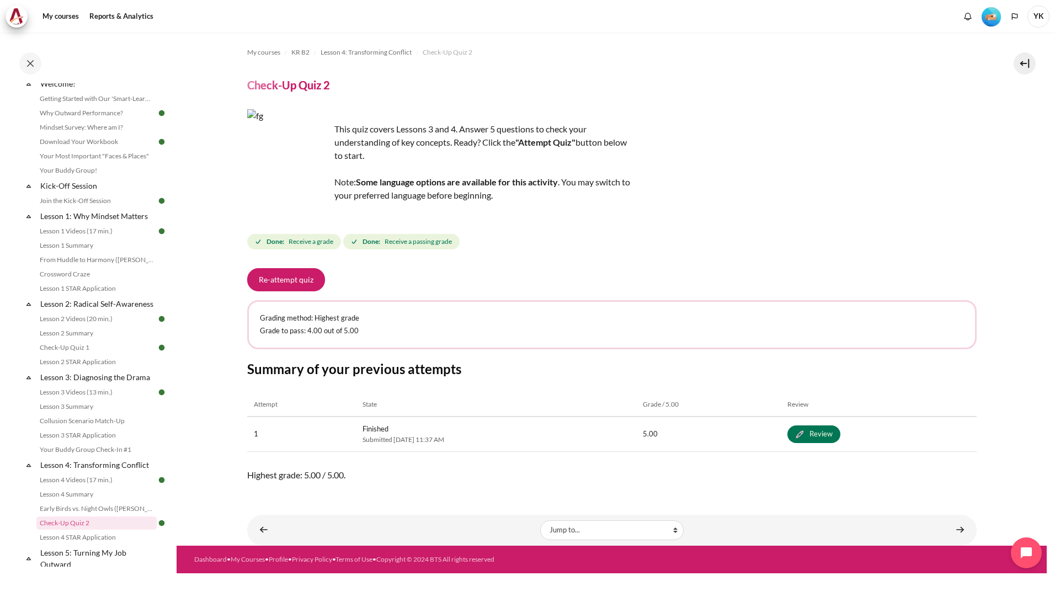
scroll to position [221, 0]
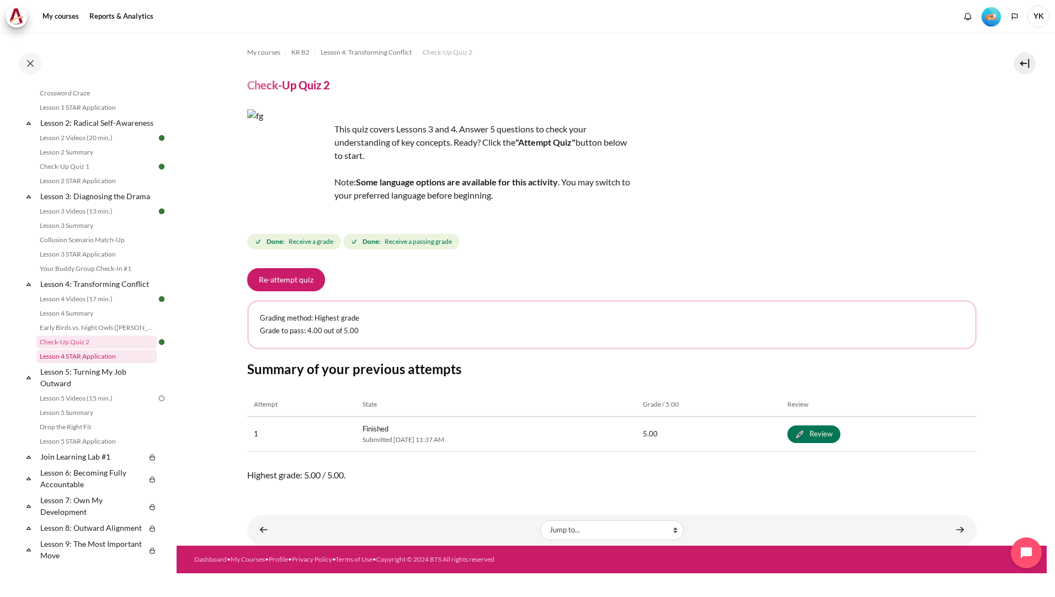
click at [100, 363] on link "Lesson 4 STAR Application" at bounding box center [96, 356] width 120 height 13
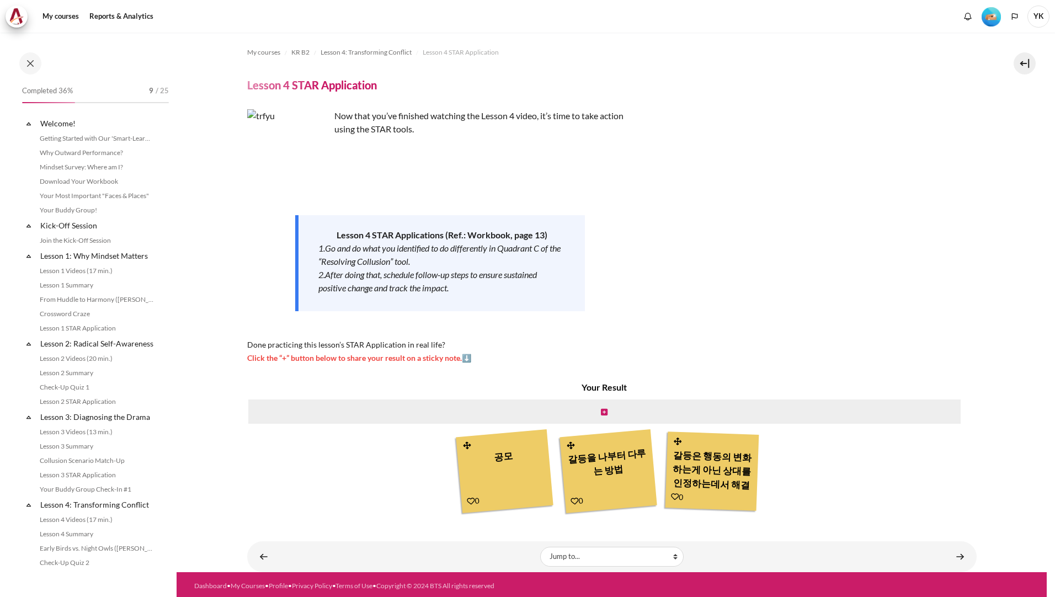
scroll to position [264, 0]
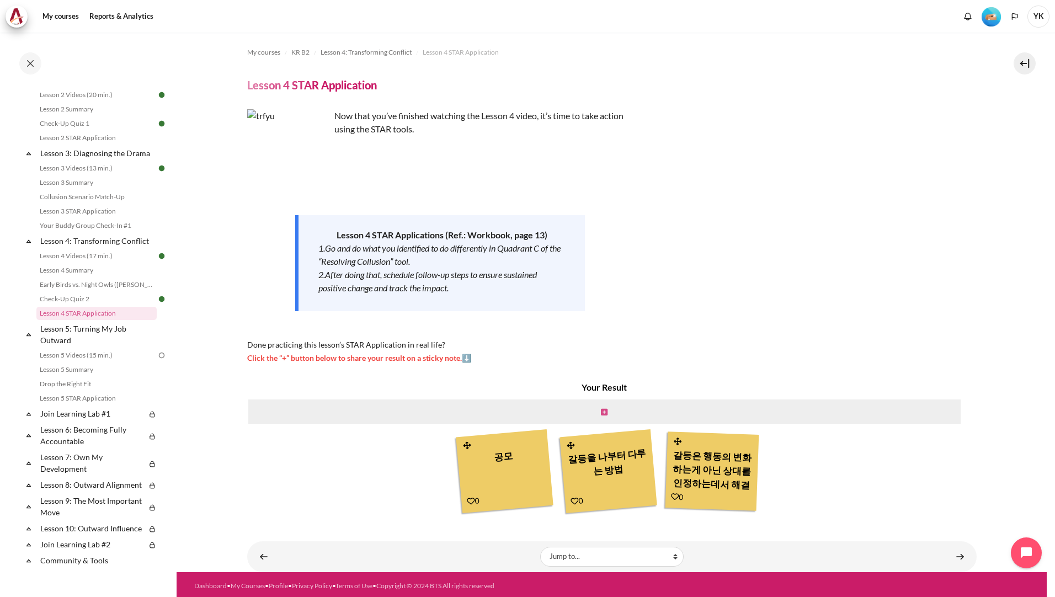
click at [601, 411] on icon "Content" at bounding box center [604, 412] width 7 height 8
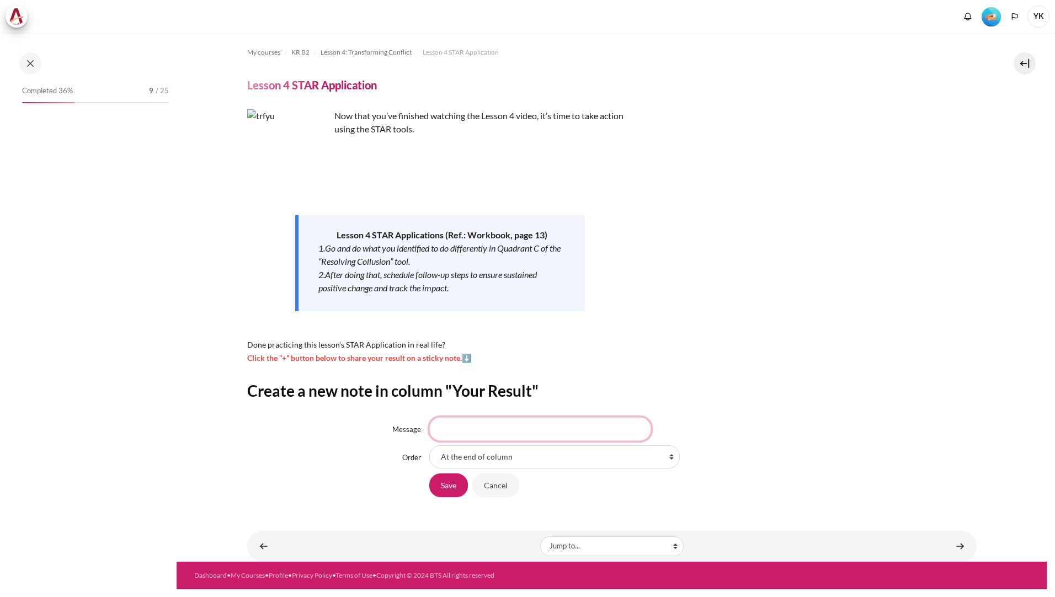
click at [552, 431] on input "Message" at bounding box center [540, 428] width 222 height 23
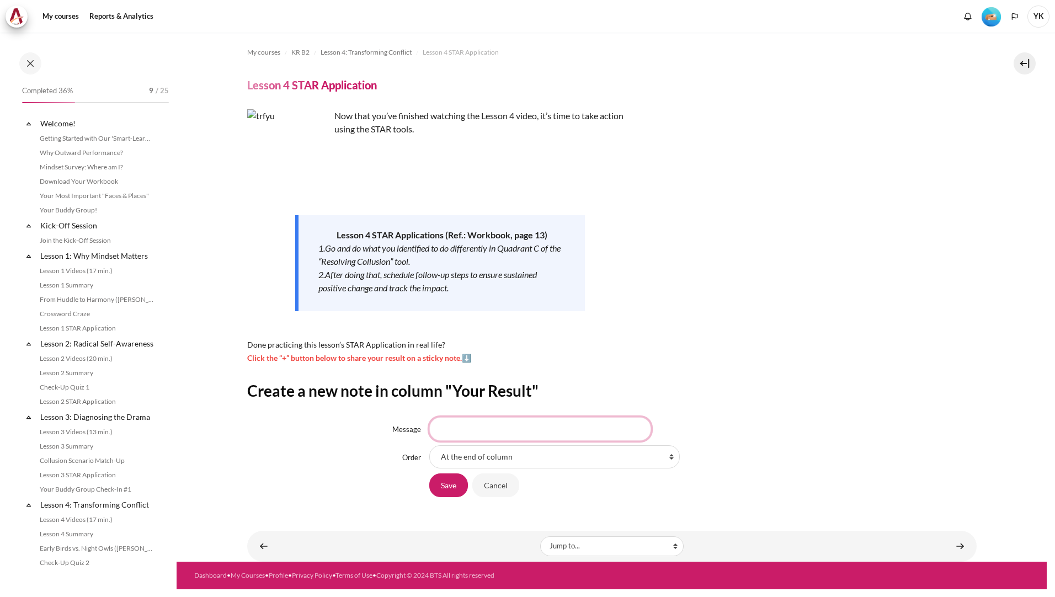
scroll to position [264, 0]
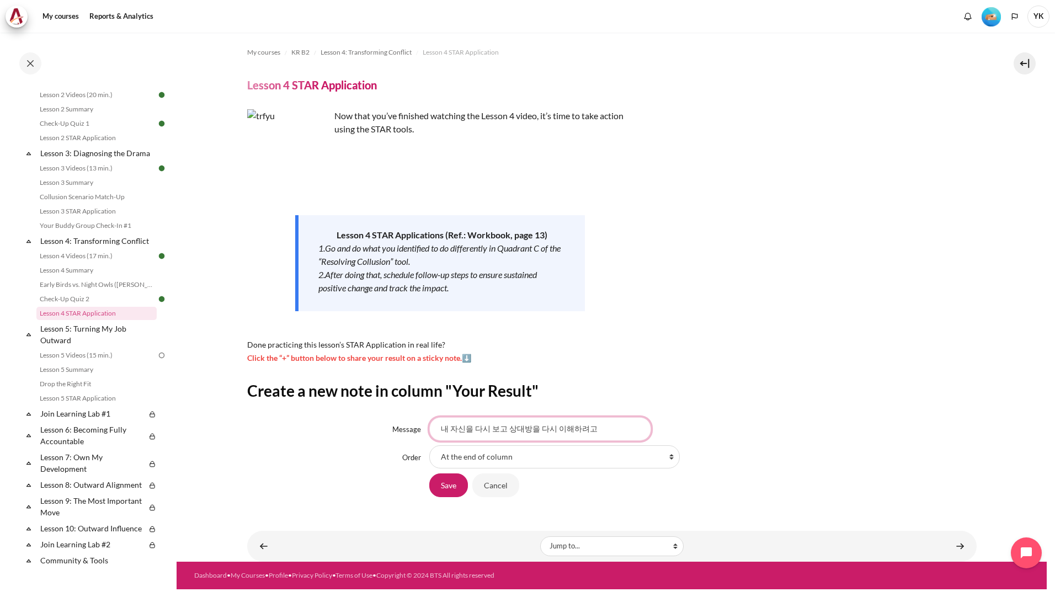
drag, startPoint x: 593, startPoint y: 428, endPoint x: 451, endPoint y: 424, distance: 142.4
click at [456, 425] on input "내 자신을 다시 보고 상대방을 다시 이해하려고" at bounding box center [540, 428] width 222 height 23
click at [586, 430] on input "내 자신을 다시 보고 상대방을 다시 이해하려고" at bounding box center [540, 428] width 222 height 23
drag, startPoint x: 425, startPoint y: 415, endPoint x: 318, endPoint y: 410, distance: 107.2
click at [307, 410] on div "Create a new note in column "Your Result" Message 내 자신을 다시 보고 [DEMOGRAPHIC_DATA…" at bounding box center [611, 439] width 729 height 117
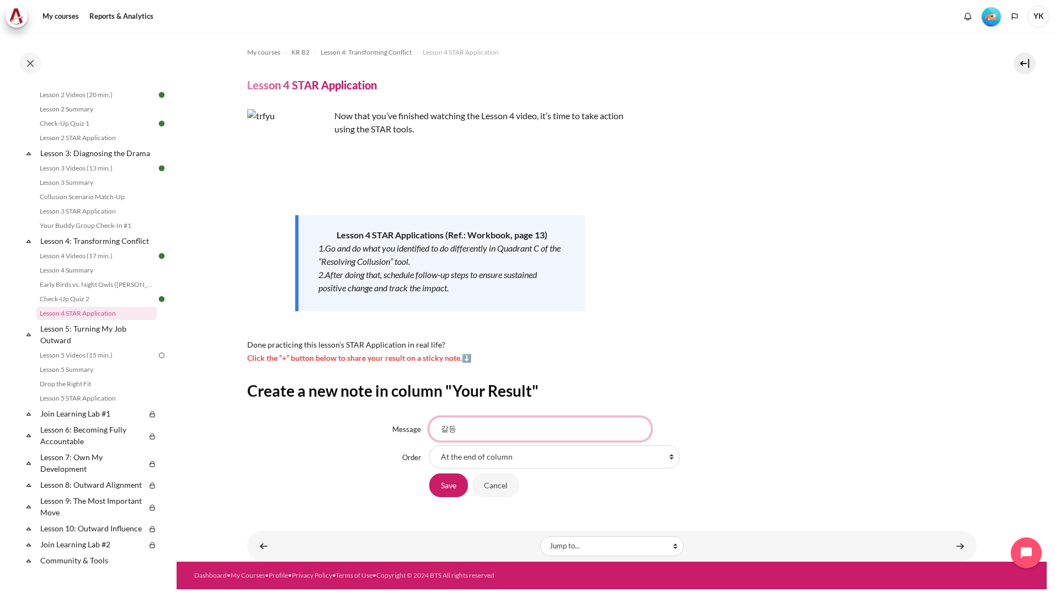
type input "갈"
type input "혼"
type input "갈"
type input "갈등"
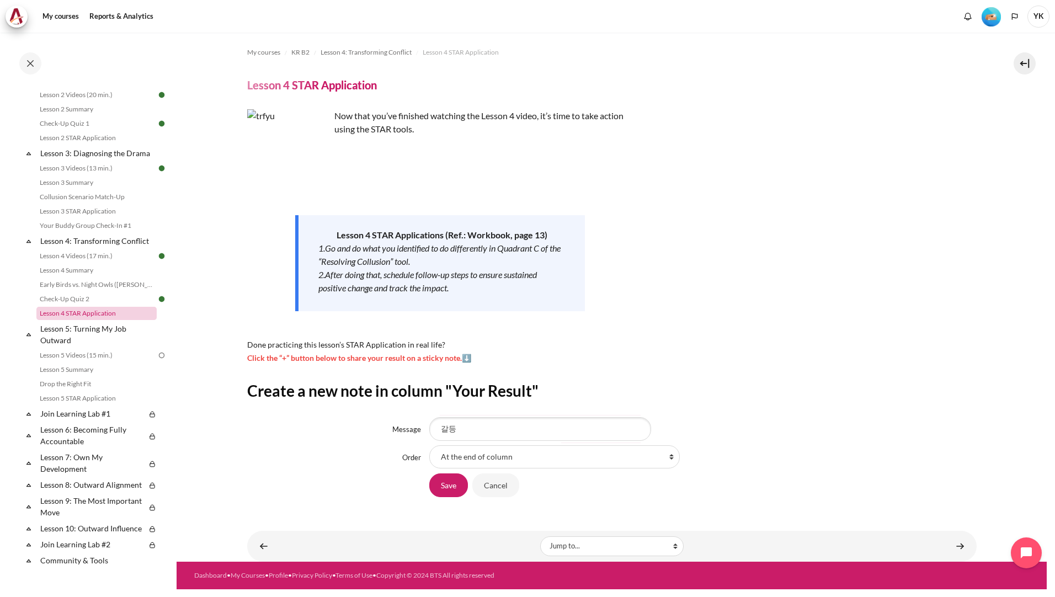
click at [89, 320] on link "Lesson 4 STAR Application" at bounding box center [96, 313] width 120 height 13
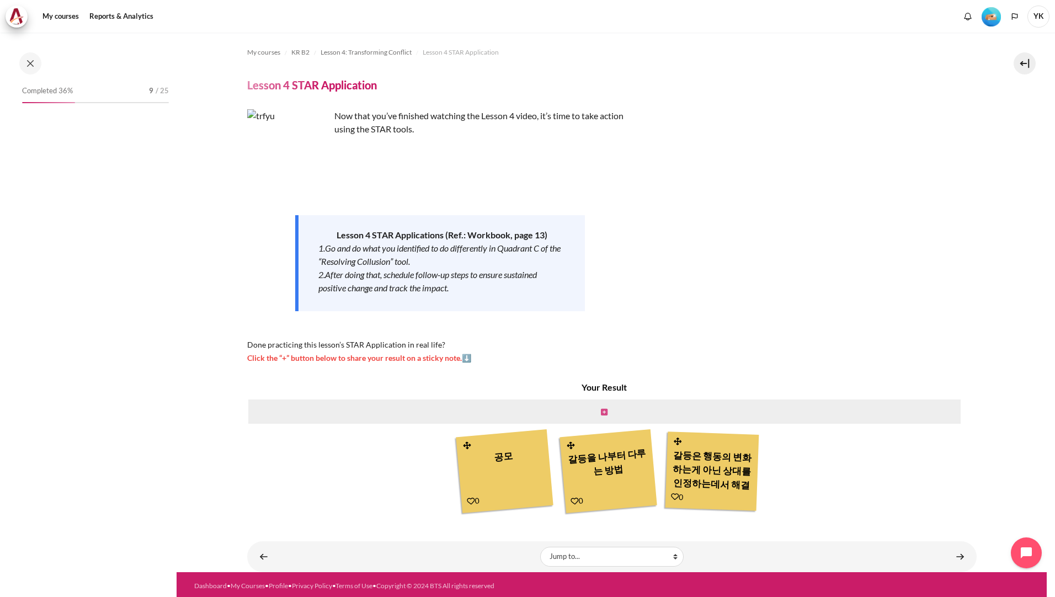
scroll to position [264, 0]
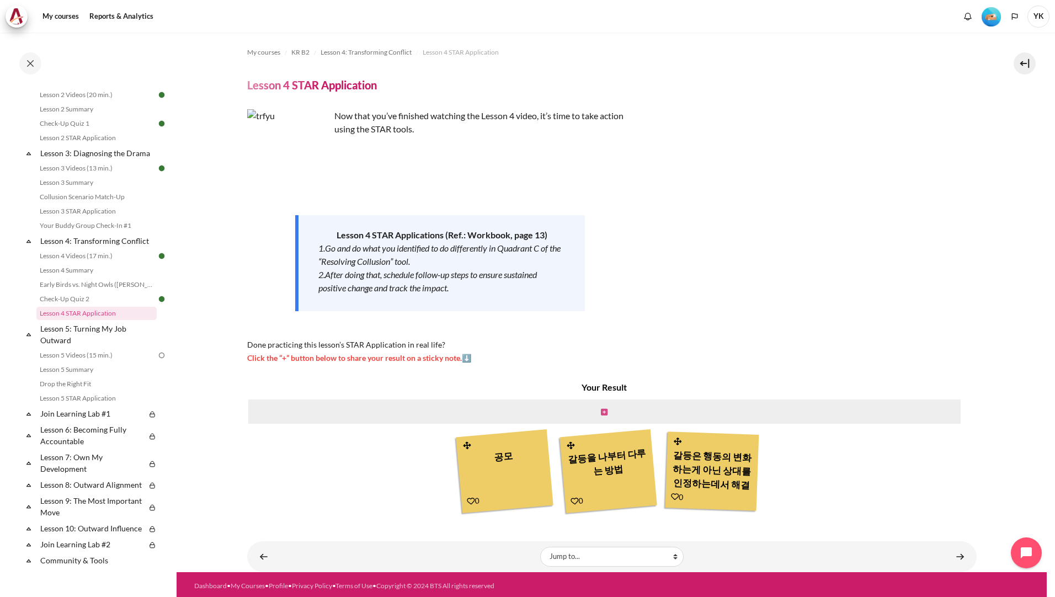
click at [601, 413] on icon "Content" at bounding box center [604, 412] width 7 height 8
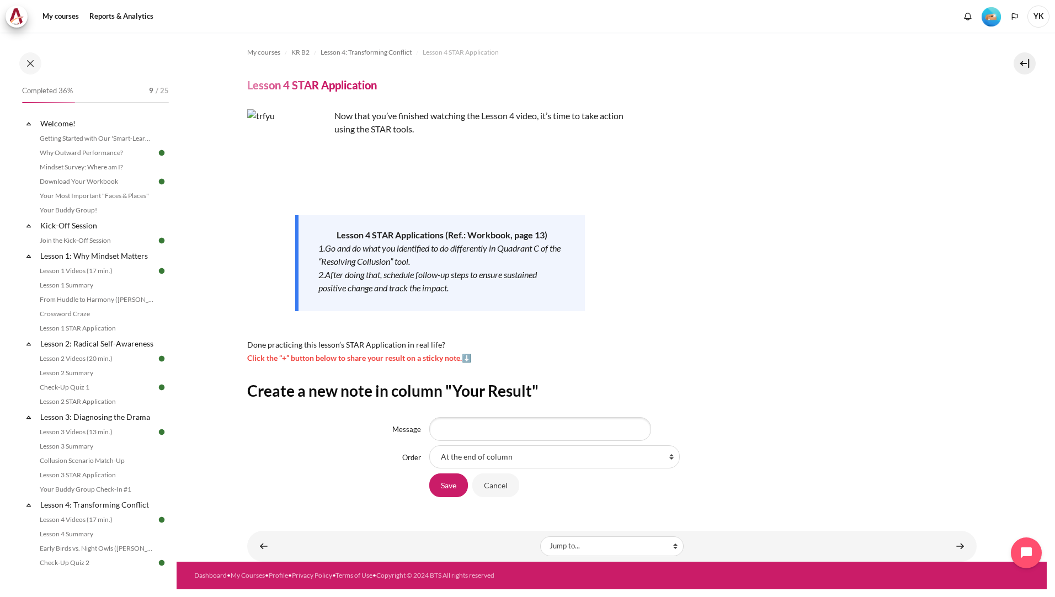
scroll to position [264, 0]
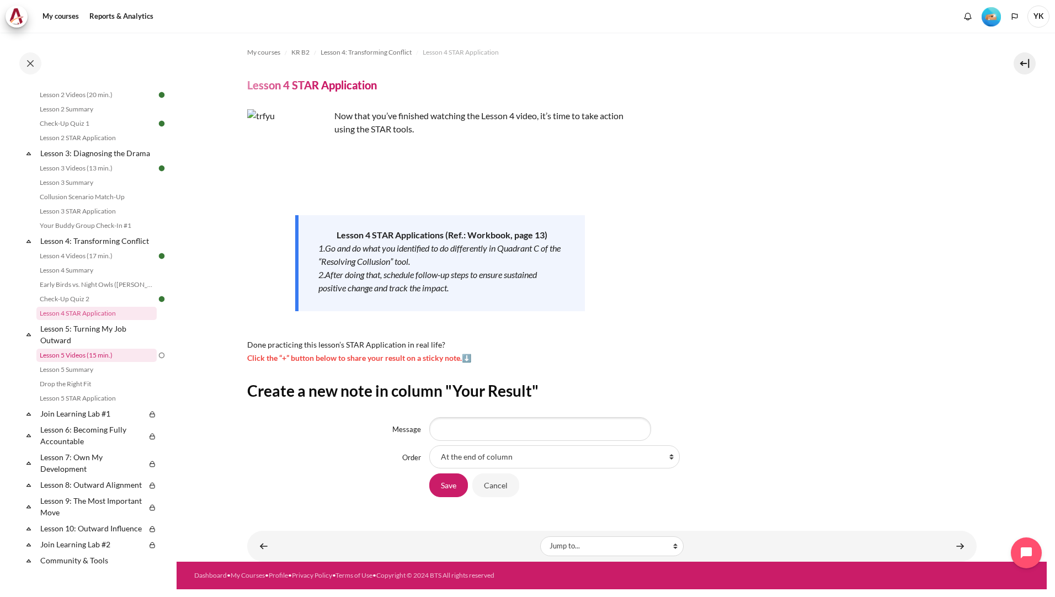
click at [98, 362] on link "Lesson 5 Videos (15 min.)" at bounding box center [96, 355] width 120 height 13
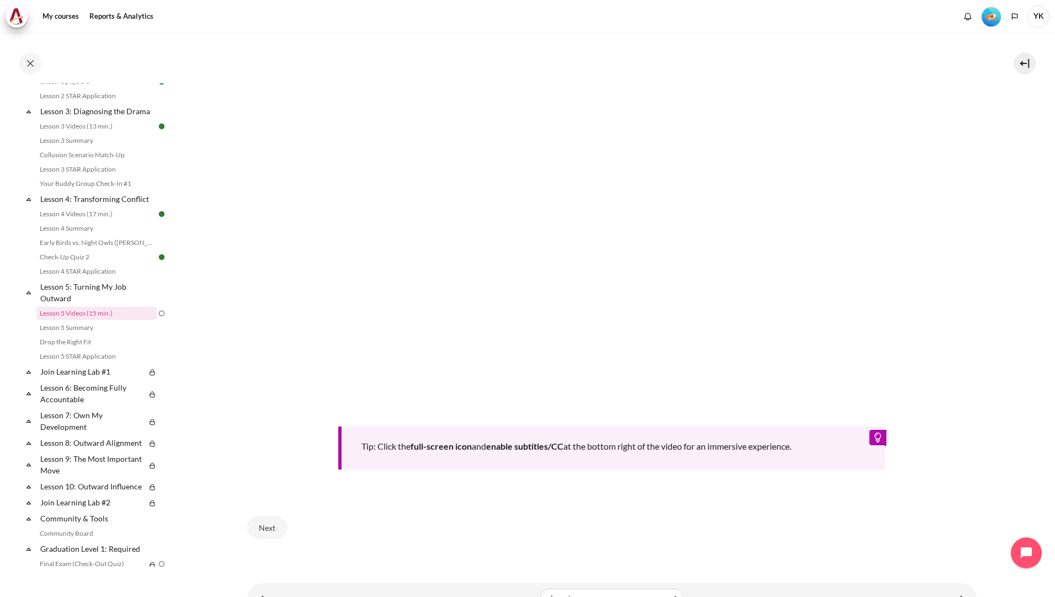
scroll to position [353, 0]
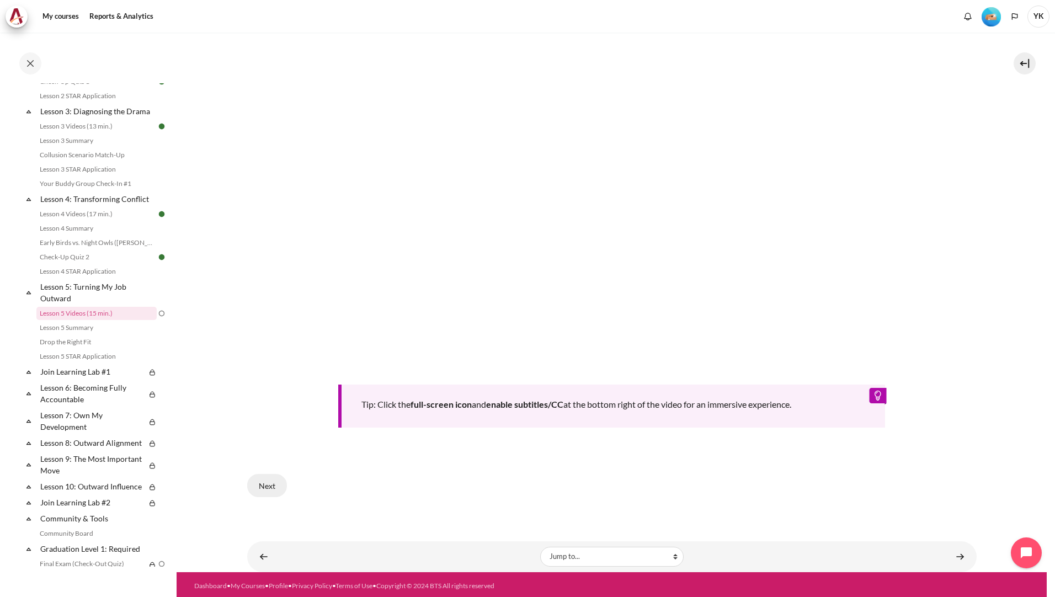
click at [275, 486] on button "Next" at bounding box center [267, 485] width 40 height 23
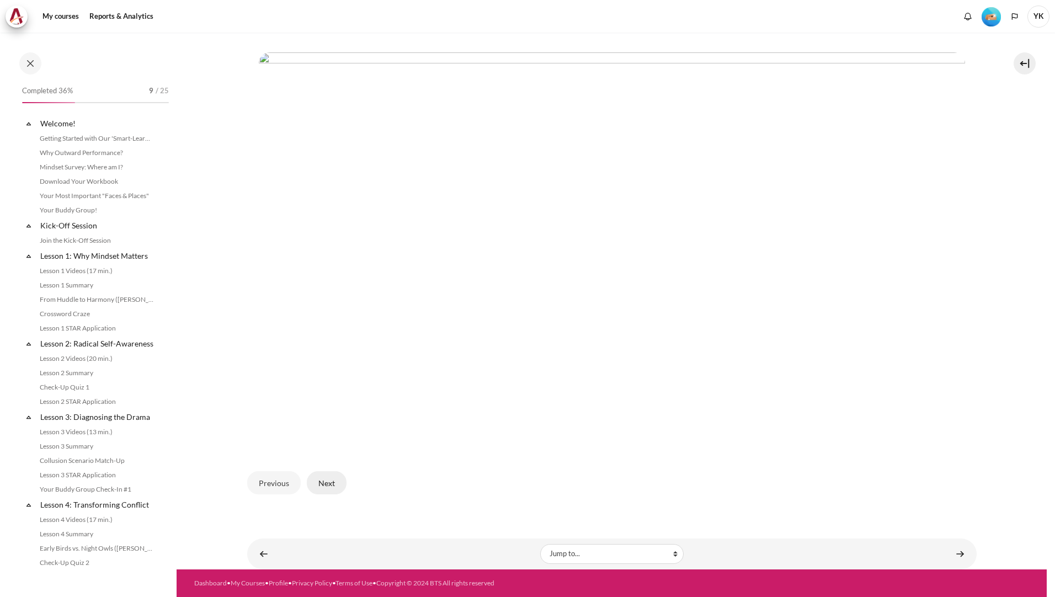
scroll to position [306, 0]
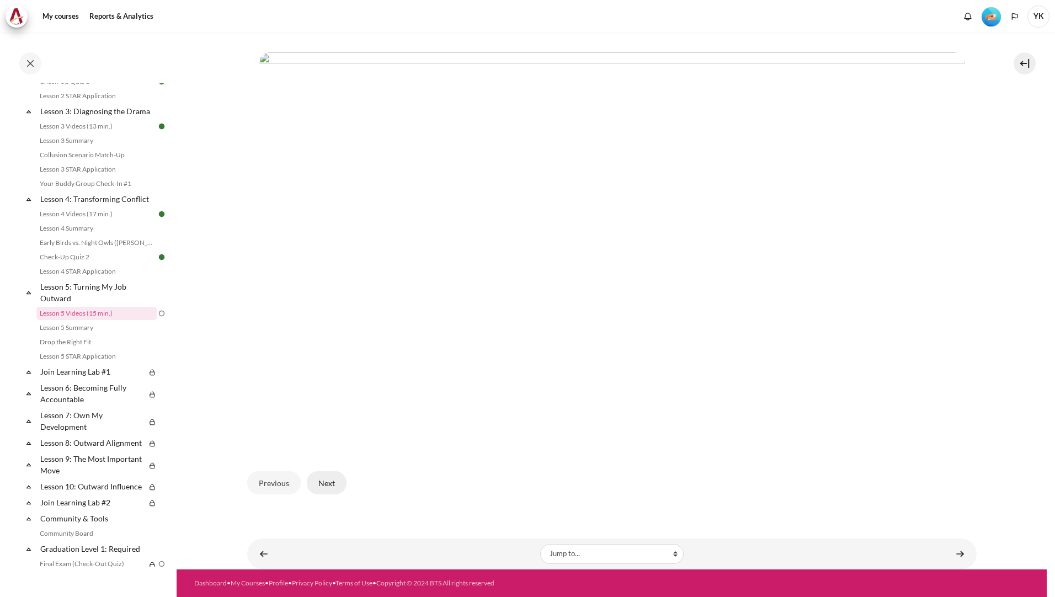
click at [330, 485] on button "Next" at bounding box center [327, 482] width 40 height 23
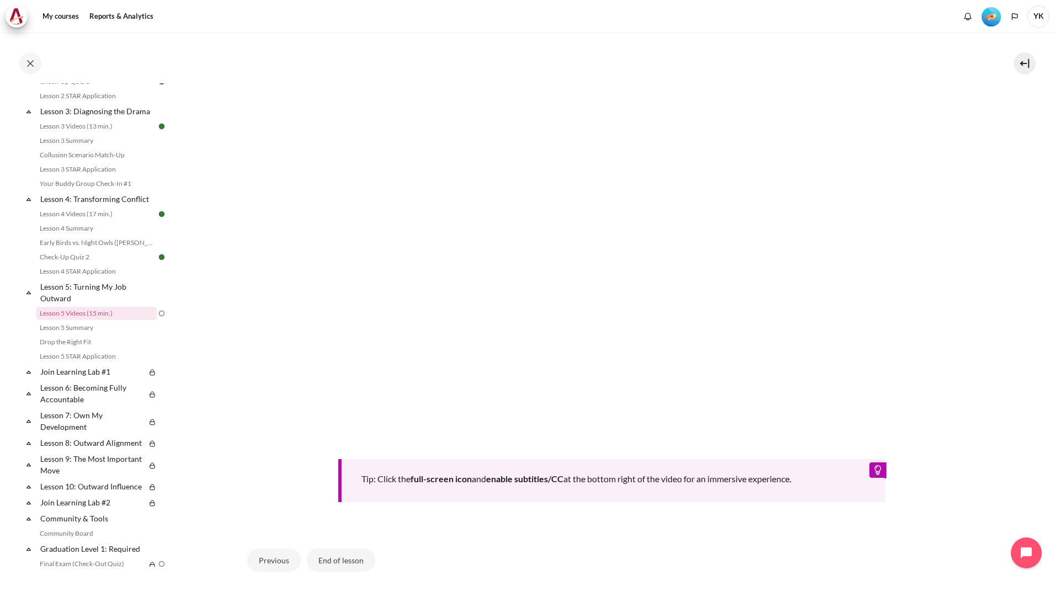
scroll to position [353, 0]
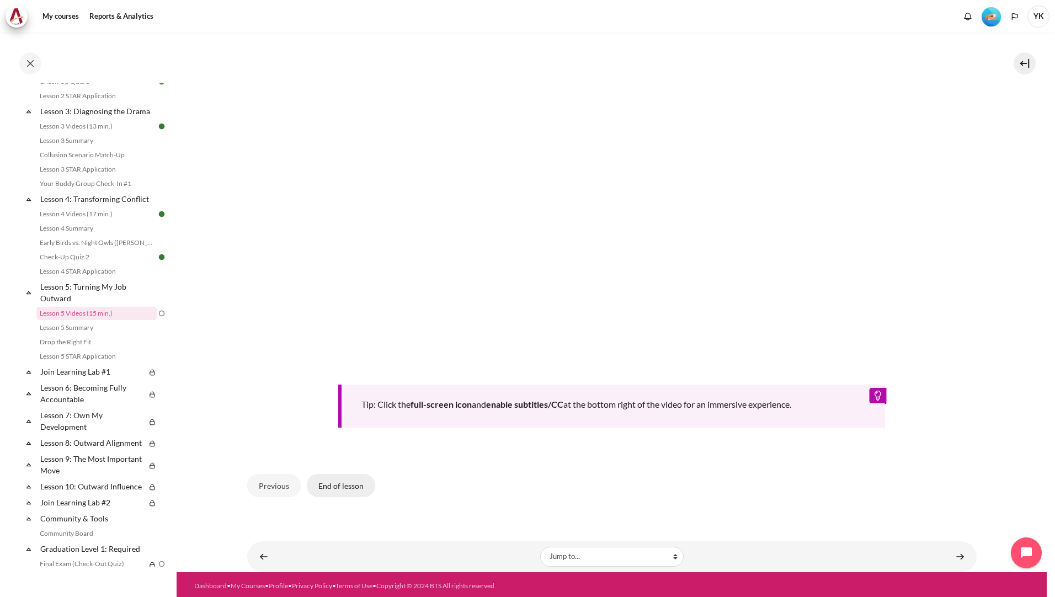
click at [325, 487] on button "End of lesson" at bounding box center [341, 485] width 68 height 23
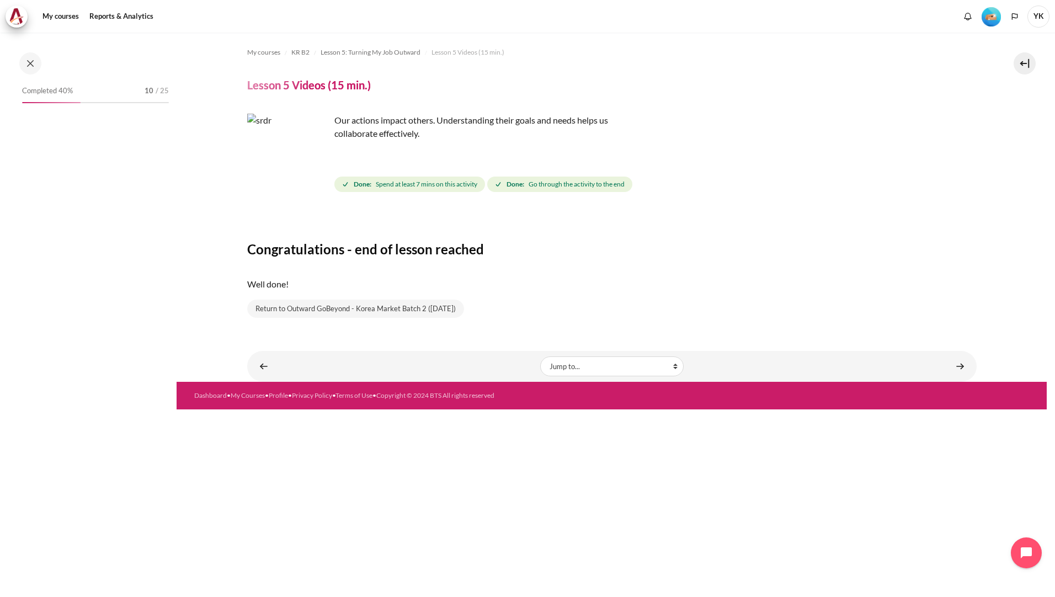
scroll to position [306, 0]
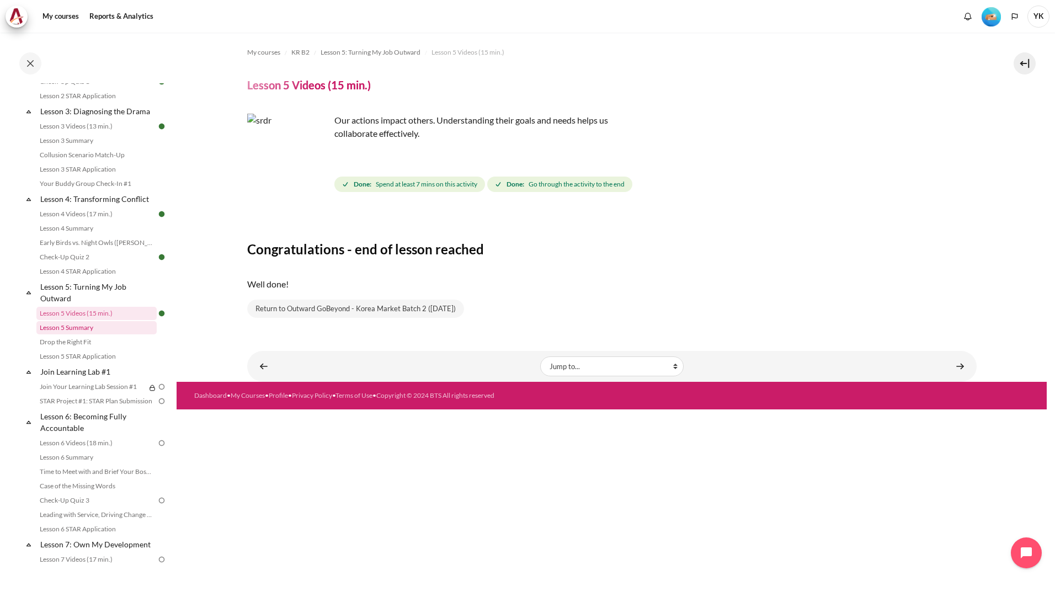
click at [87, 334] on link "Lesson 5 Summary" at bounding box center [96, 327] width 120 height 13
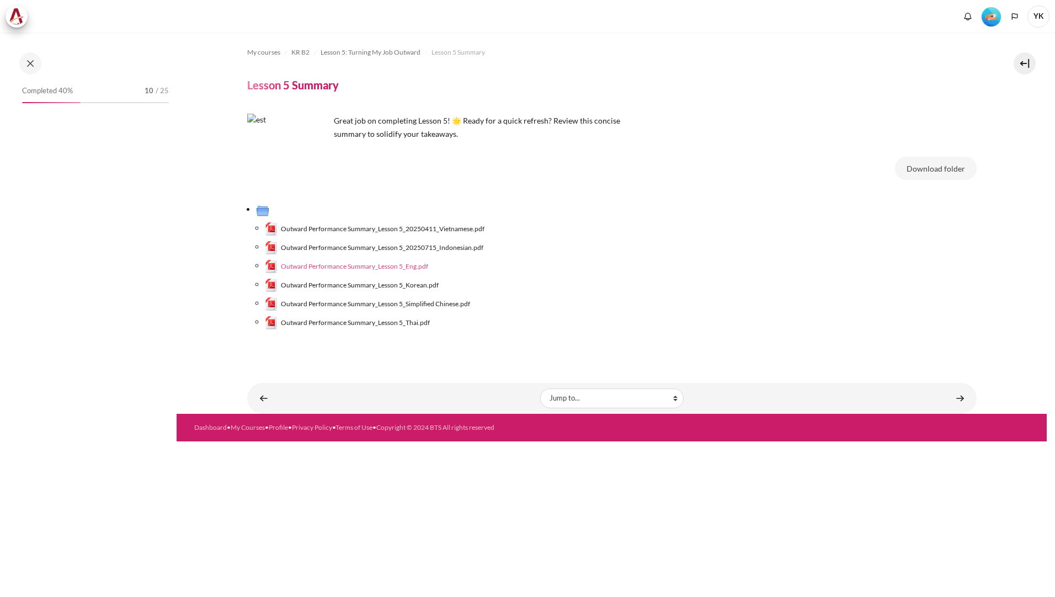
scroll to position [320, 0]
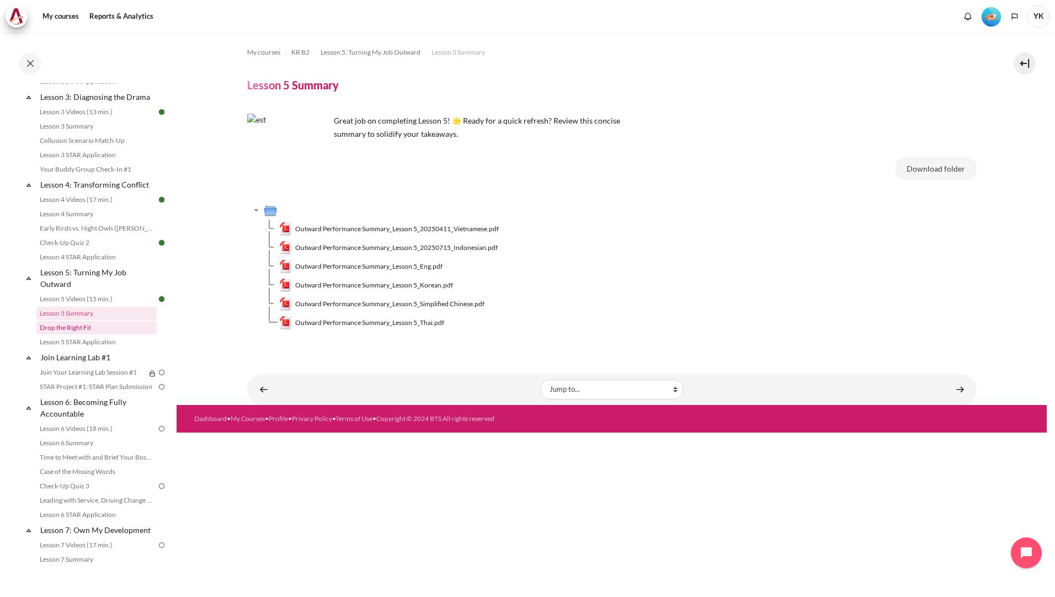
drag, startPoint x: 83, startPoint y: 340, endPoint x: 89, endPoint y: 339, distance: 5.8
click at [83, 334] on link "Drop the Right Fit" at bounding box center [96, 327] width 120 height 13
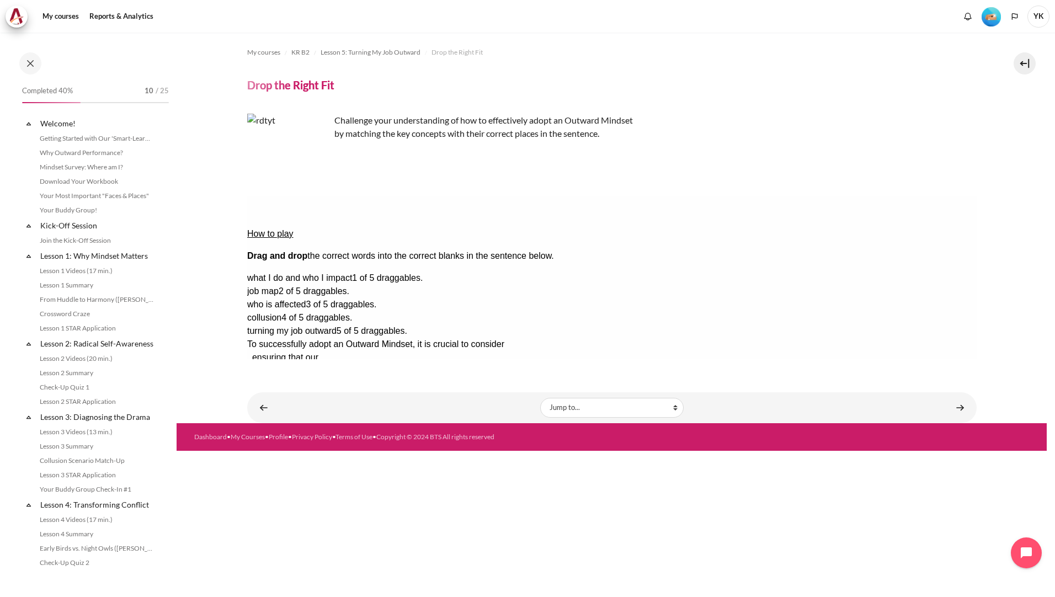
scroll to position [334, 0]
